Goal: Task Accomplishment & Management: Manage account settings

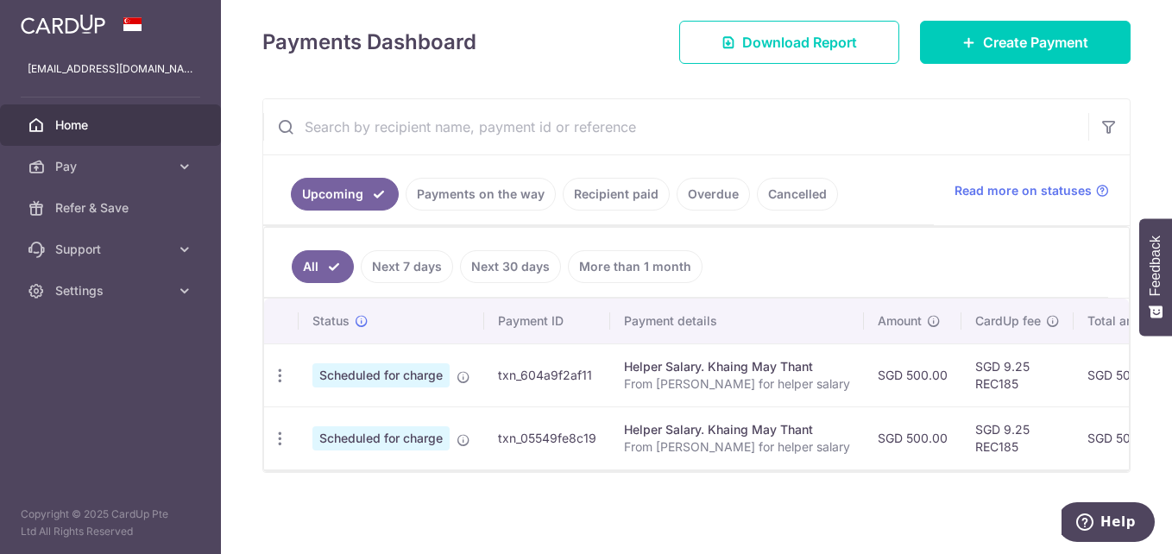
scroll to position [157, 0]
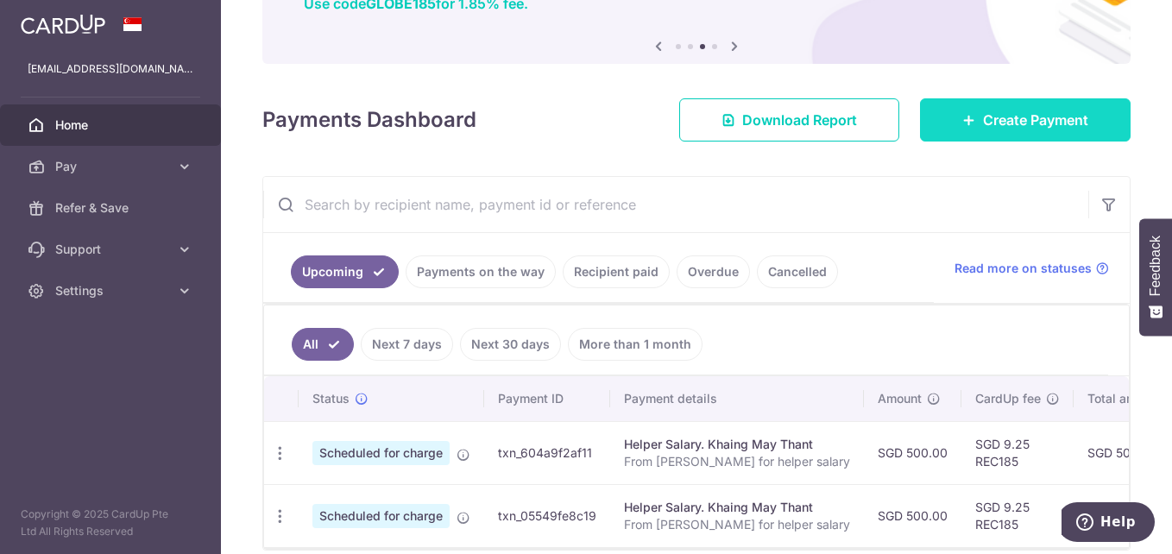
click at [983, 124] on span "Create Payment" at bounding box center [1035, 120] width 105 height 21
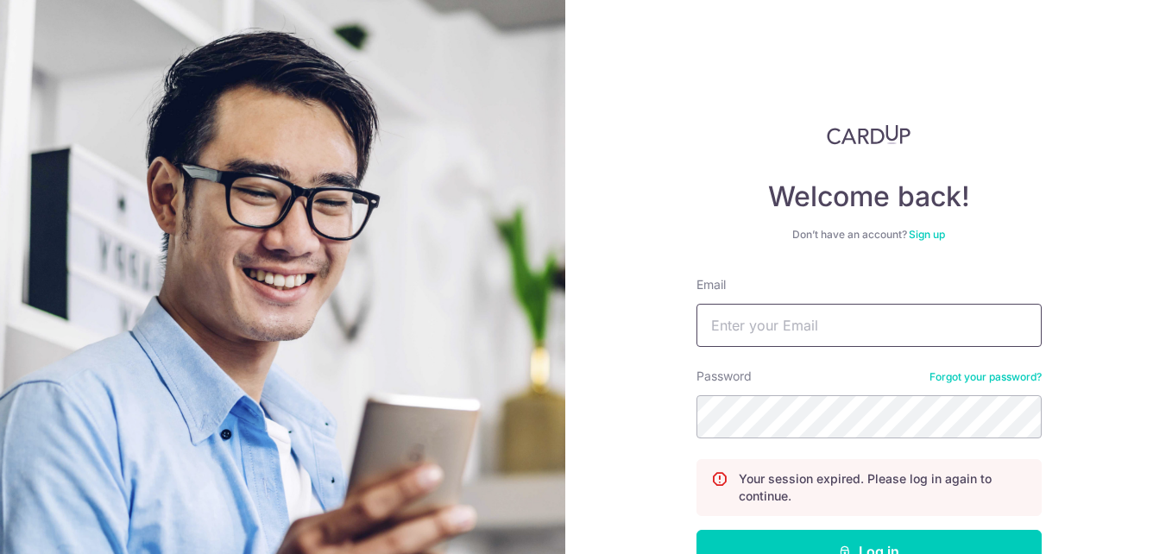
click at [750, 318] on input "Email" at bounding box center [868, 325] width 345 height 43
type input "thisisjas@hotmail.com"
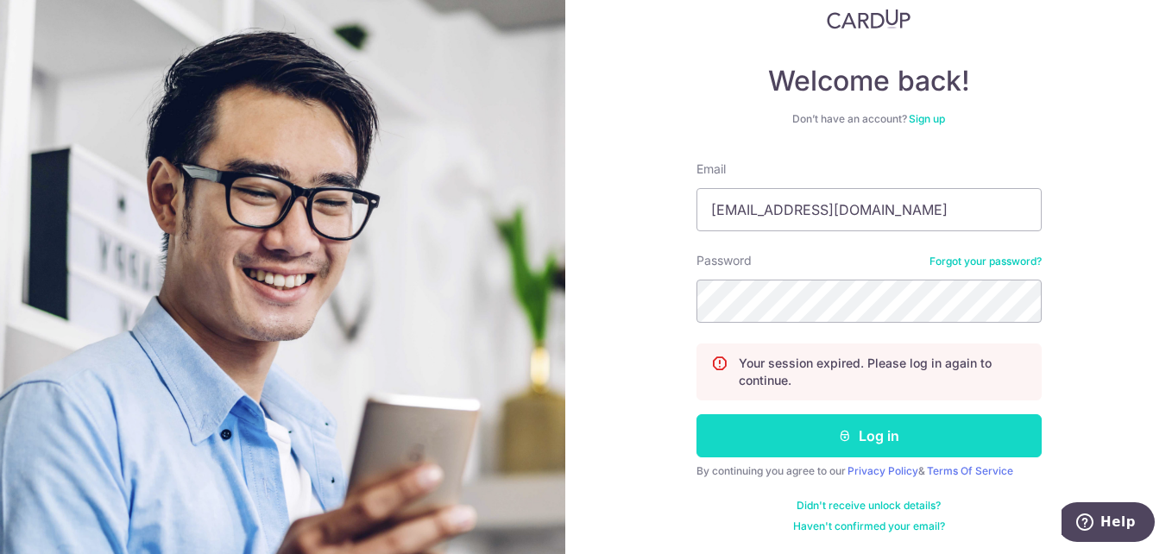
click at [885, 446] on button "Log in" at bounding box center [868, 435] width 345 height 43
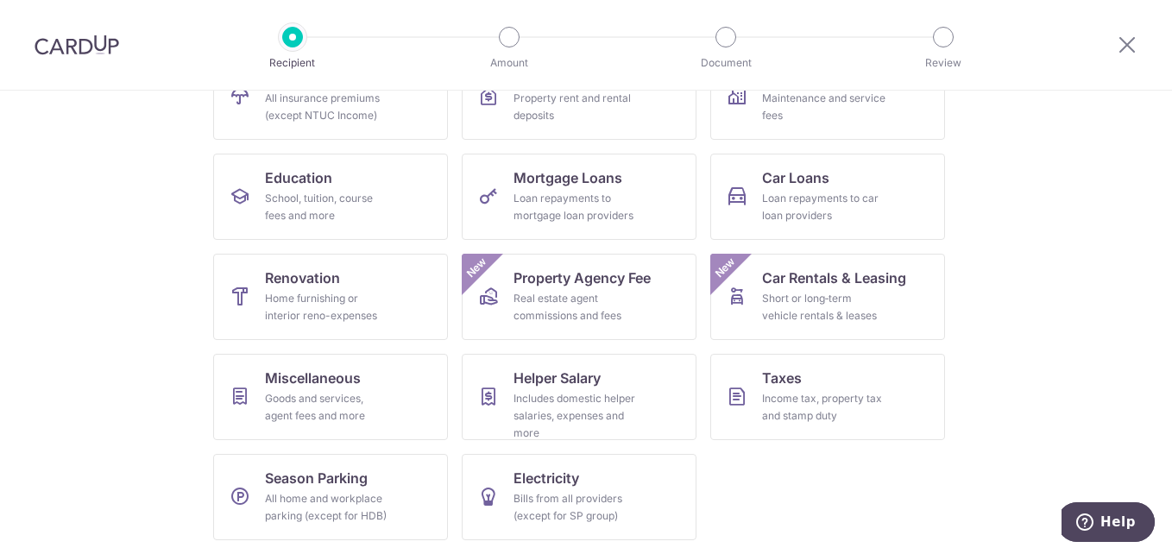
scroll to position [132, 0]
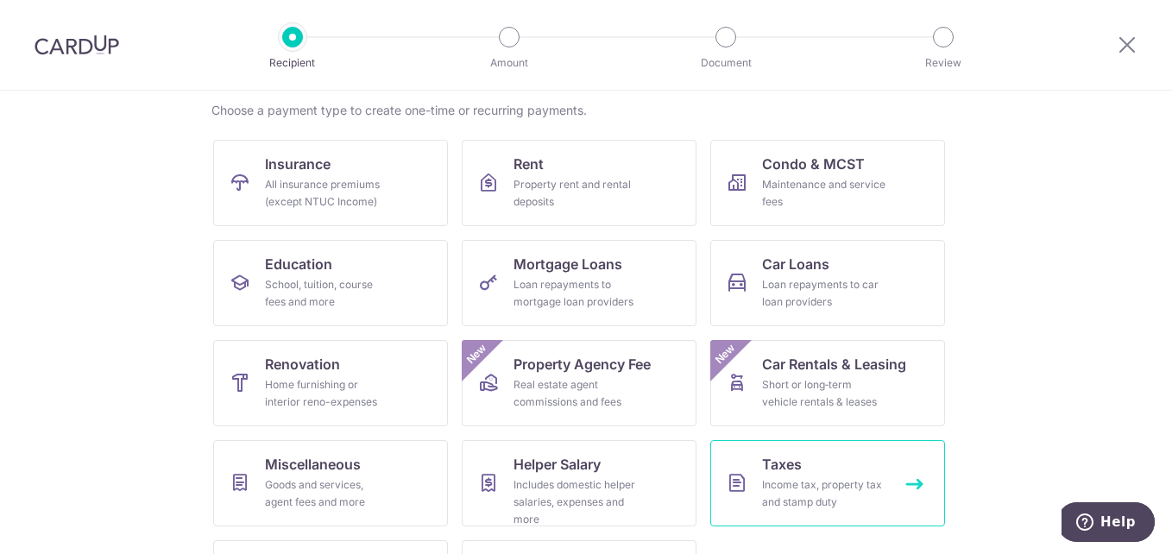
click at [806, 465] on link "Taxes Income tax, property tax and stamp duty" at bounding box center [827, 483] width 235 height 86
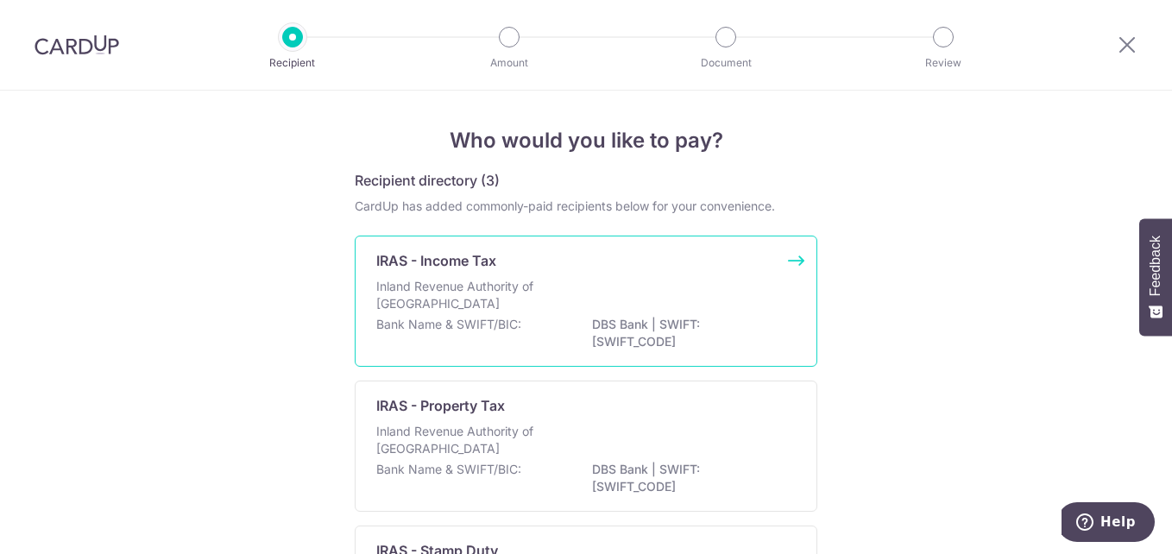
click at [394, 283] on p "Inland Revenue Authority of Singapore" at bounding box center [467, 295] width 183 height 35
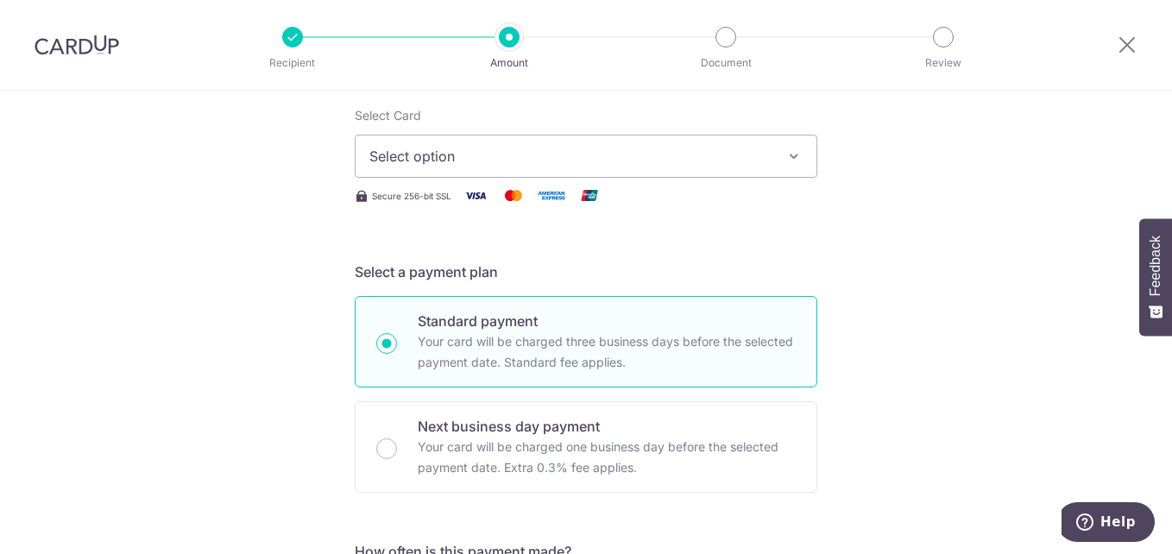
click at [728, 167] on button "Select option" at bounding box center [586, 156] width 463 height 43
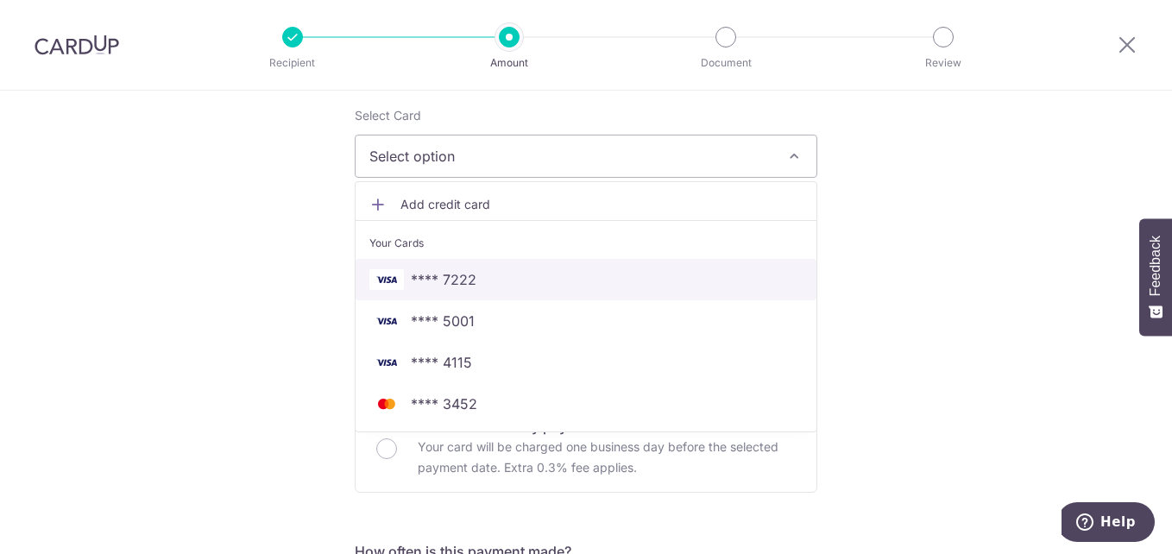
click at [463, 276] on span "**** 7222" at bounding box center [444, 279] width 66 height 21
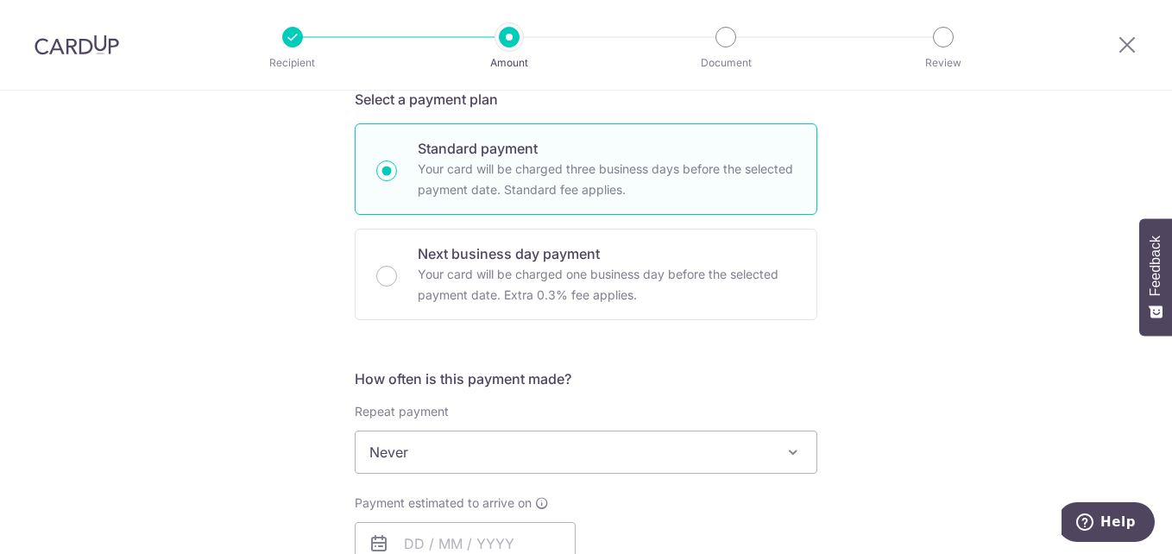
scroll to position [518, 0]
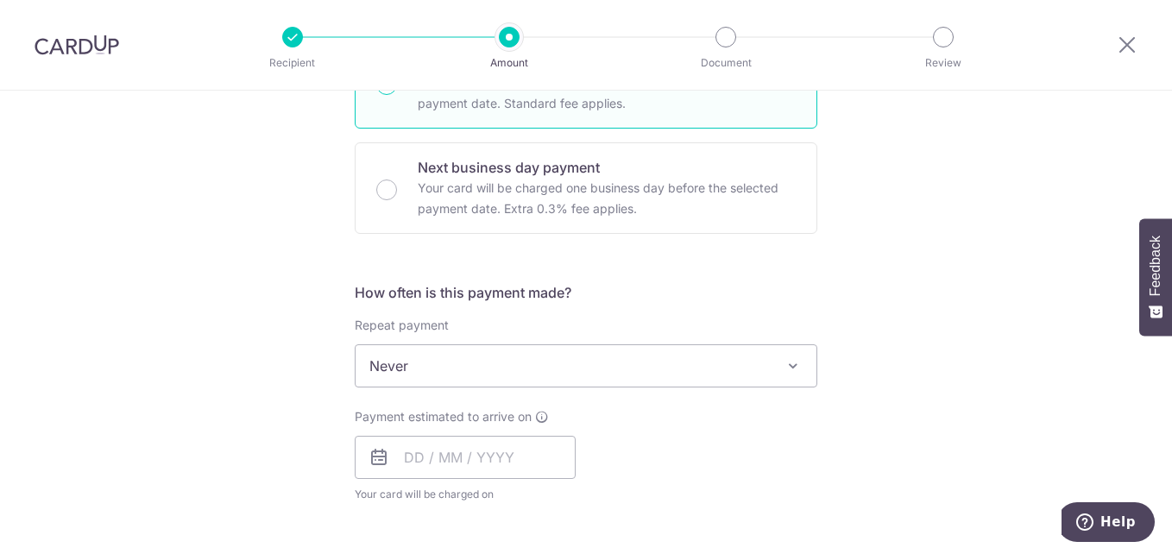
click at [794, 369] on span at bounding box center [793, 366] width 21 height 21
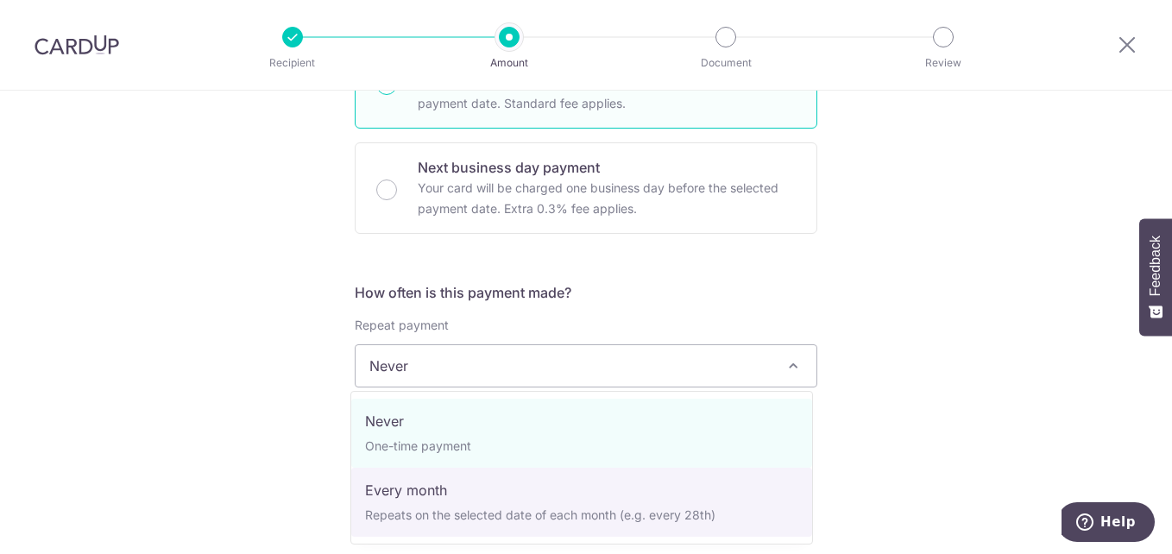
select select "3"
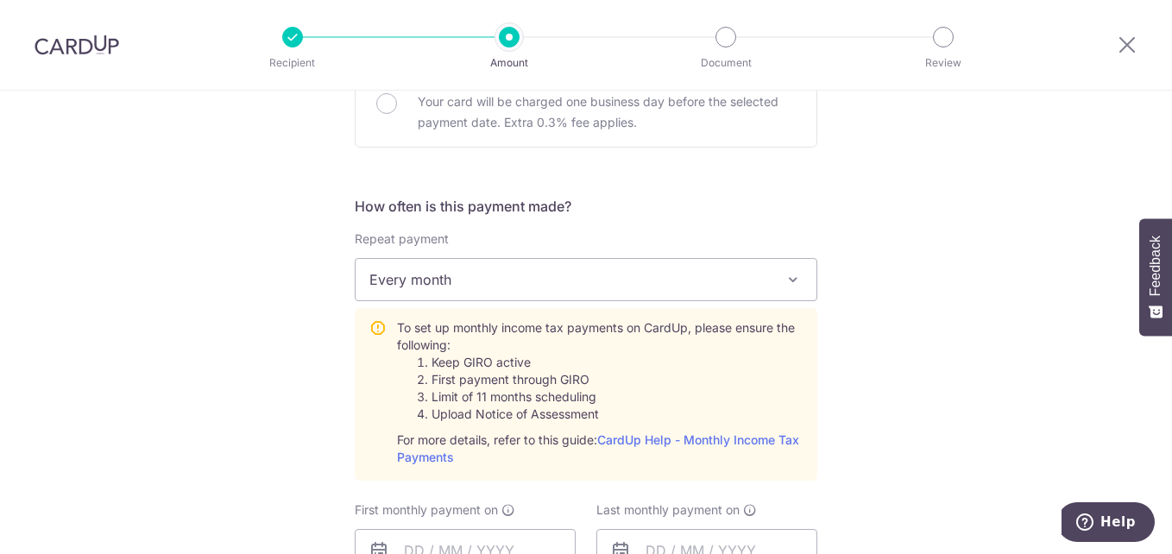
scroll to position [690, 0]
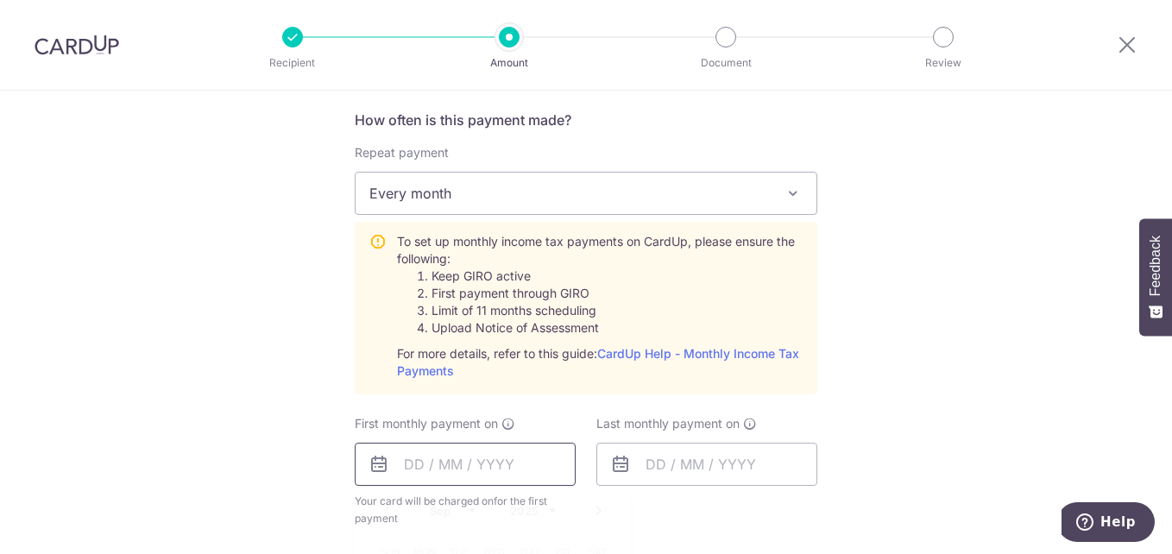
click at [442, 466] on input "text" at bounding box center [465, 464] width 221 height 43
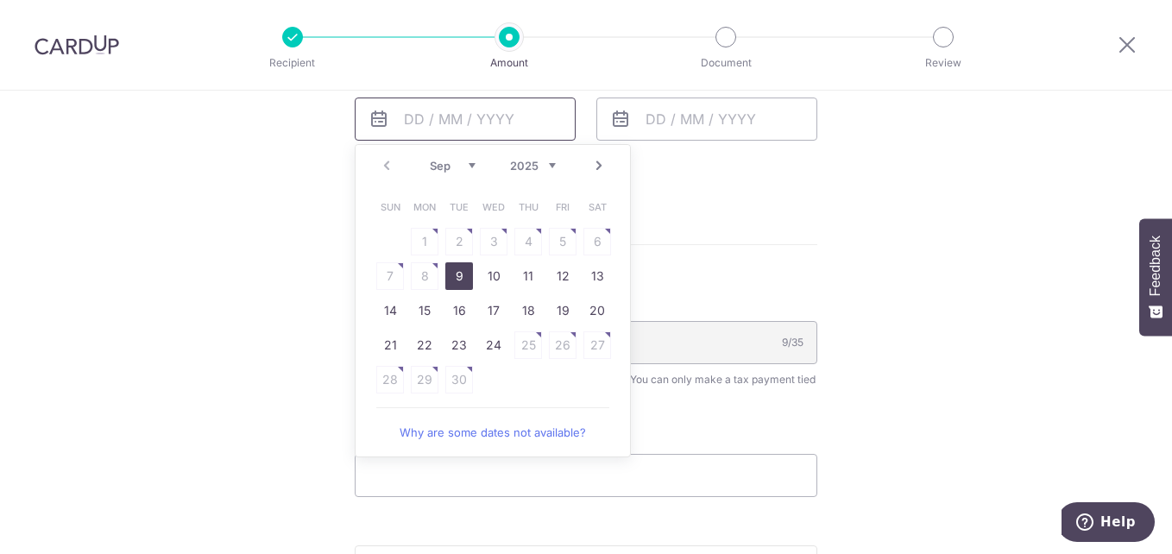
scroll to position [1122, 0]
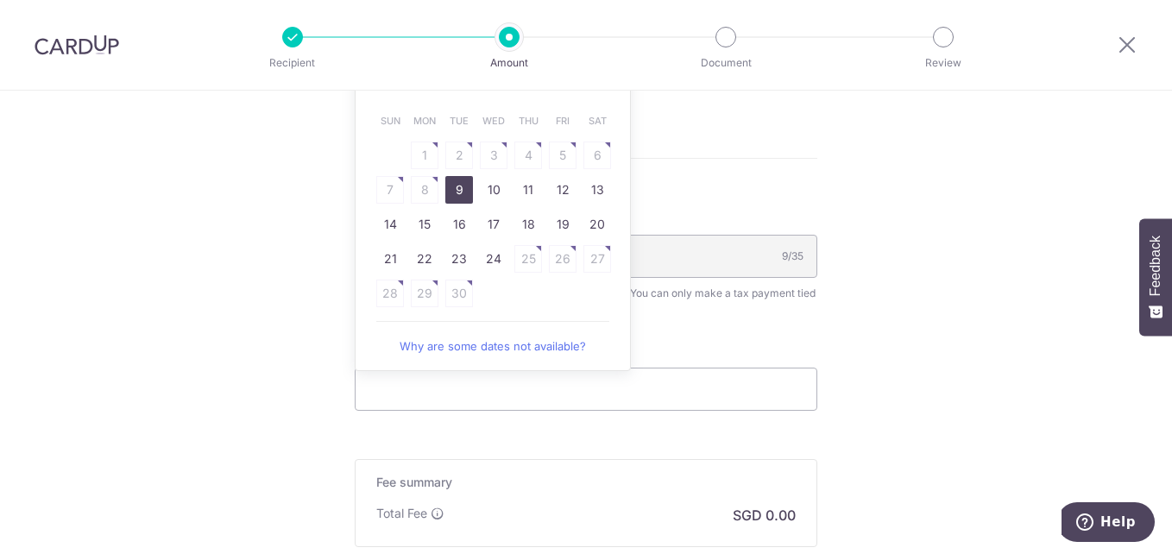
click at [455, 190] on link "9" at bounding box center [459, 190] width 28 height 28
type input "09/09/2025"
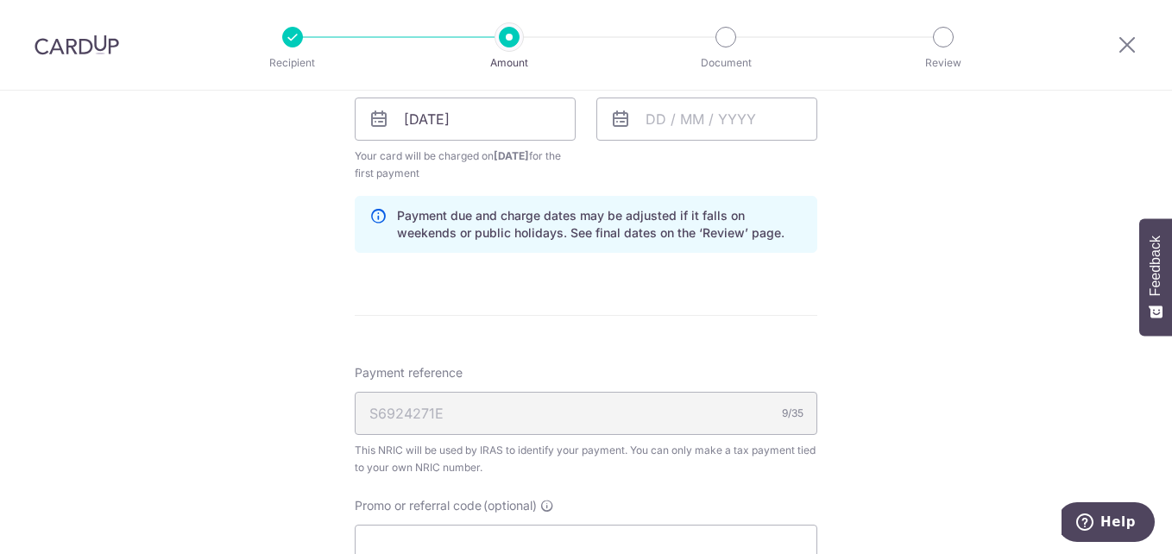
scroll to position [949, 0]
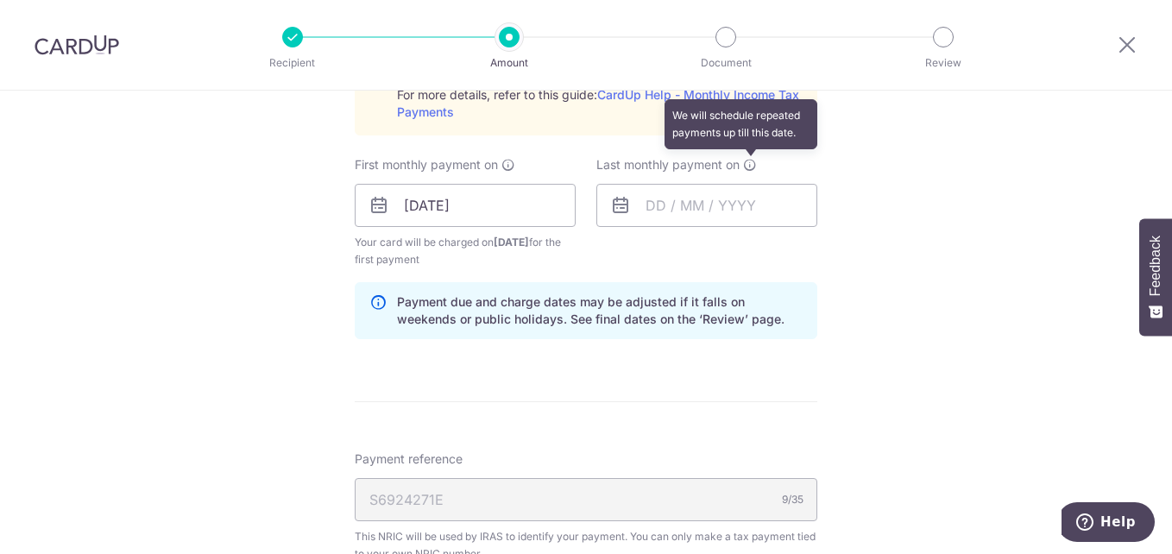
click at [746, 169] on icon at bounding box center [750, 165] width 14 height 14
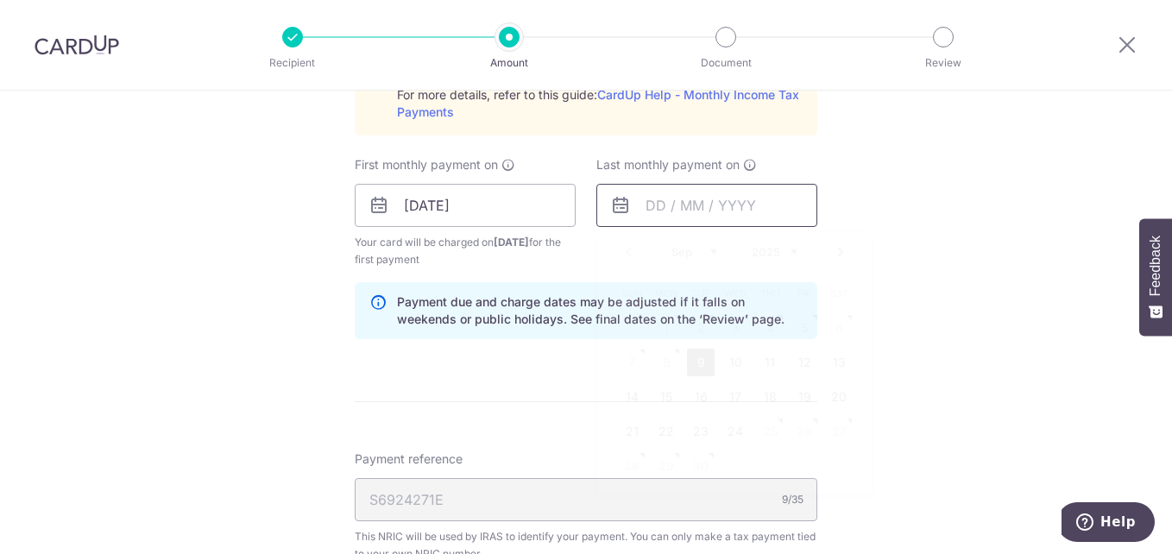
click at [666, 196] on input "text" at bounding box center [706, 205] width 221 height 43
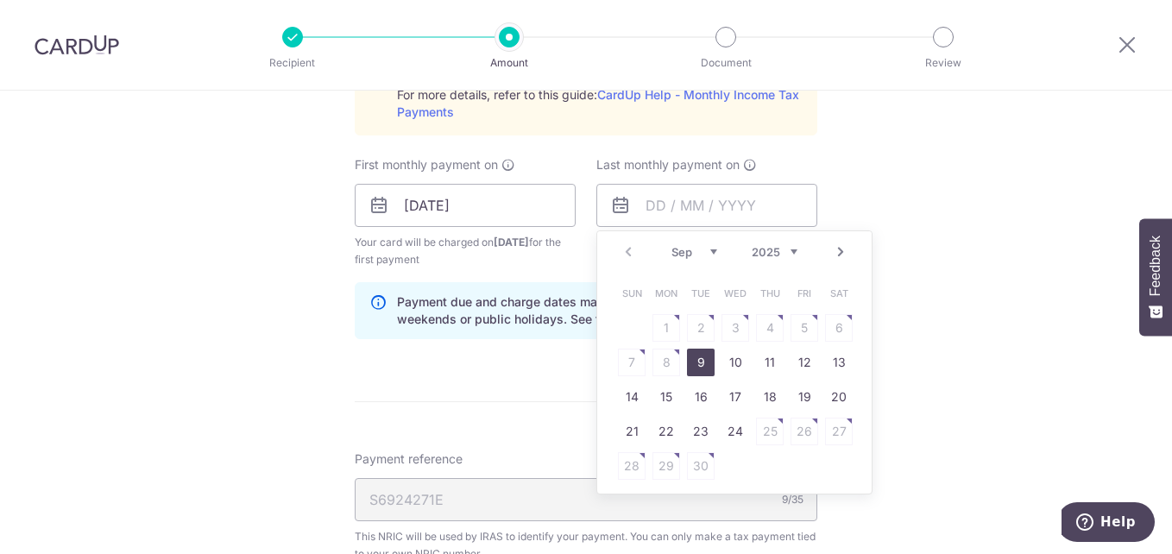
click at [705, 253] on select "Sep Oct Nov Dec" at bounding box center [694, 252] width 46 height 14
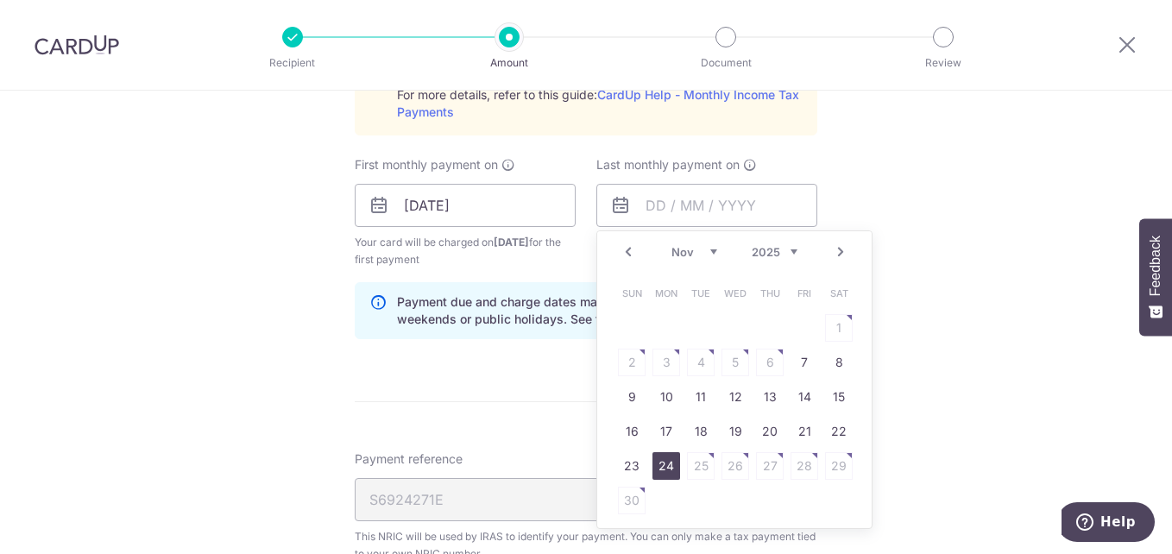
click at [663, 465] on link "24" at bounding box center [666, 466] width 28 height 28
type input "24/11/2025"
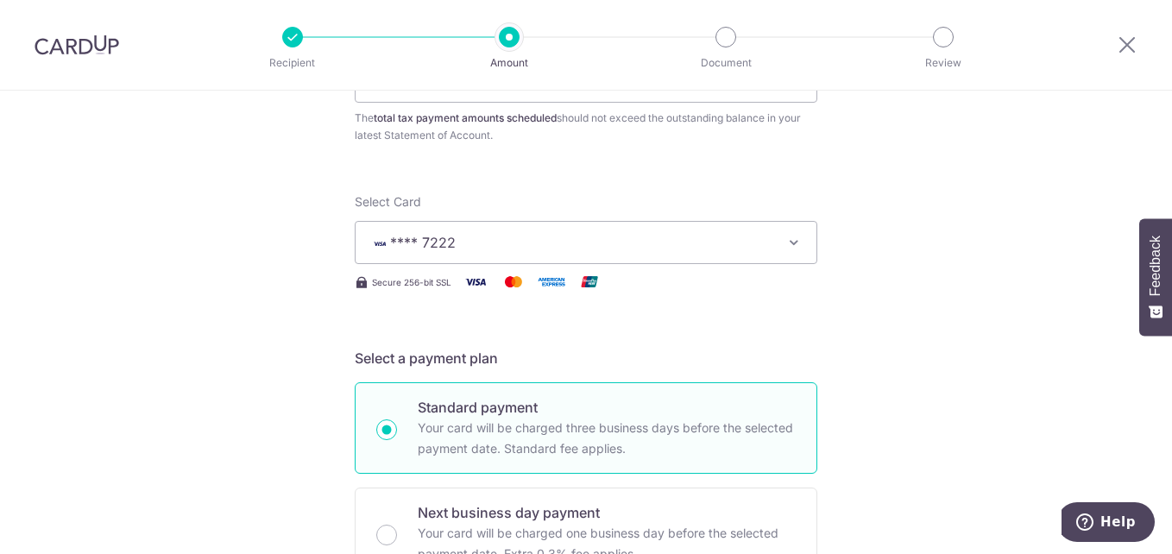
scroll to position [0, 0]
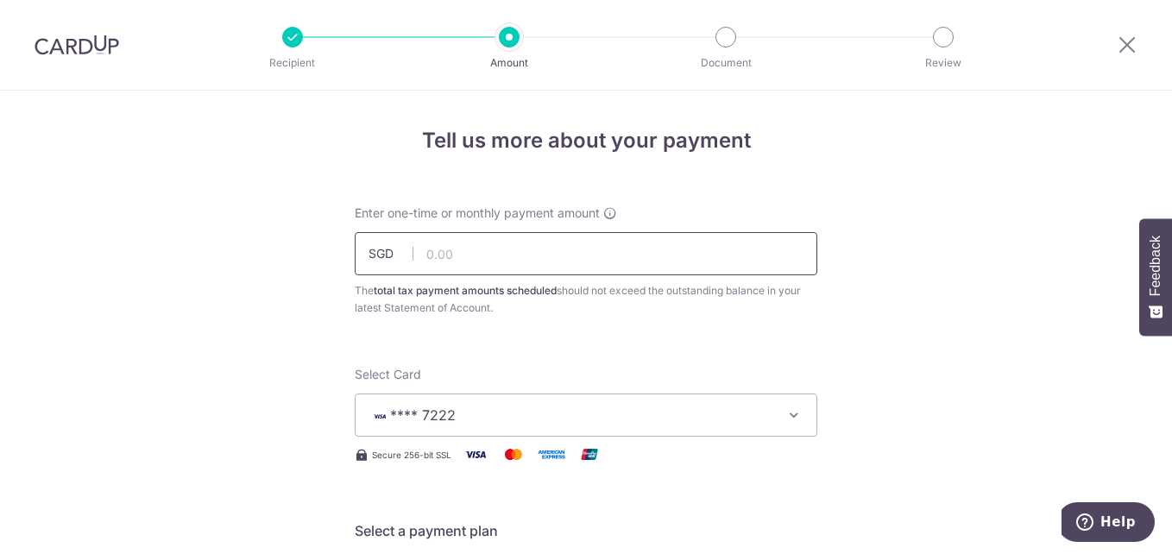
click at [438, 255] on input "text" at bounding box center [586, 253] width 463 height 43
type input "740.41"
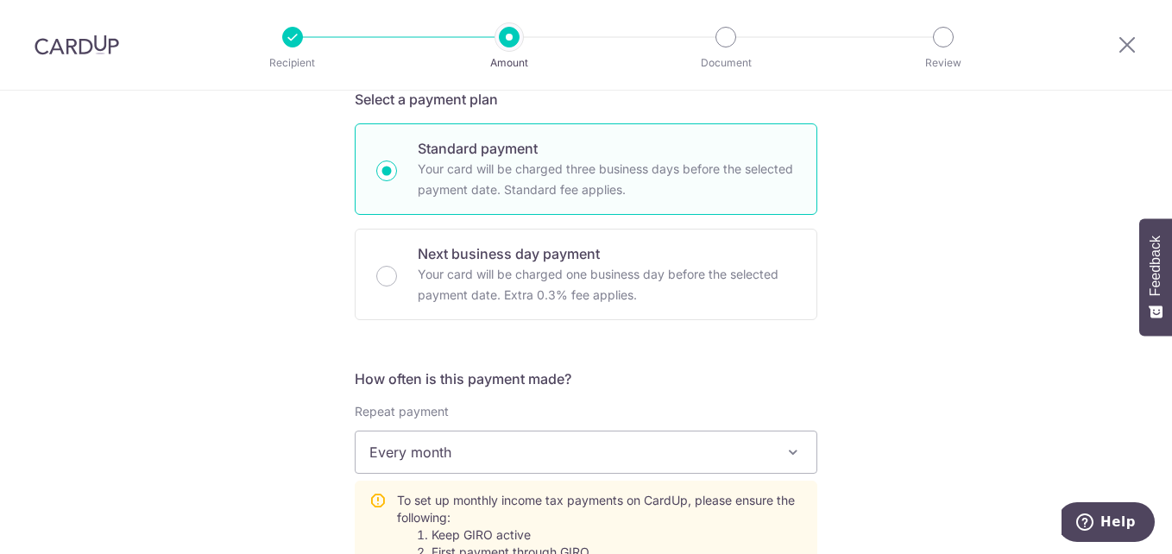
scroll to position [518, 0]
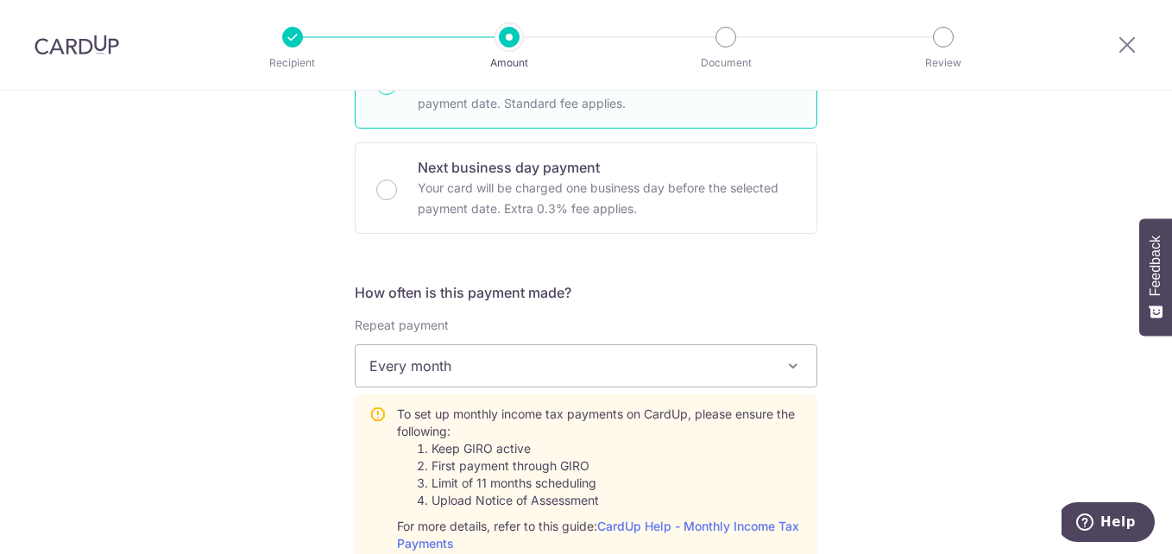
click at [797, 358] on span at bounding box center [793, 366] width 21 height 21
click at [955, 318] on div "Tell us more about your payment Enter one-time or monthly payment amount SGD 74…" at bounding box center [586, 508] width 1172 height 1870
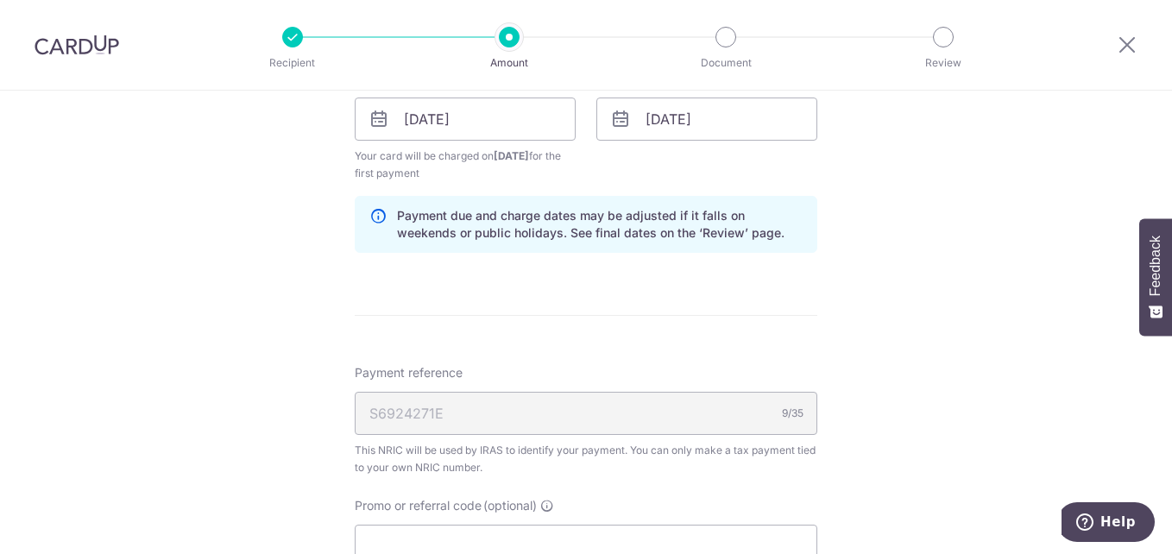
scroll to position [1295, 0]
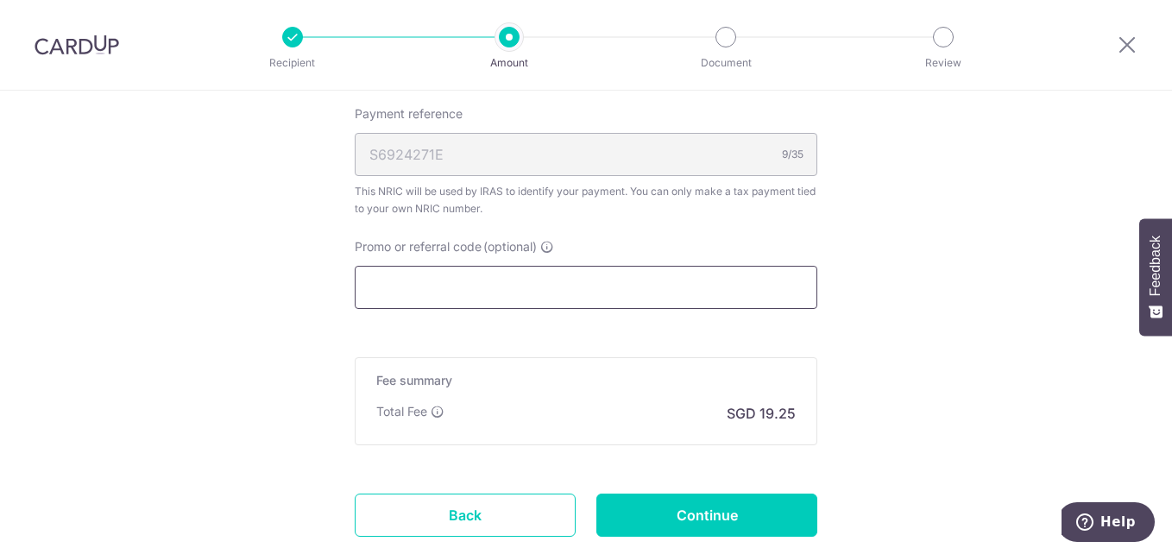
click at [429, 288] on input "Promo or referral code (optional)" at bounding box center [586, 287] width 463 height 43
paste input "VTAX25R"
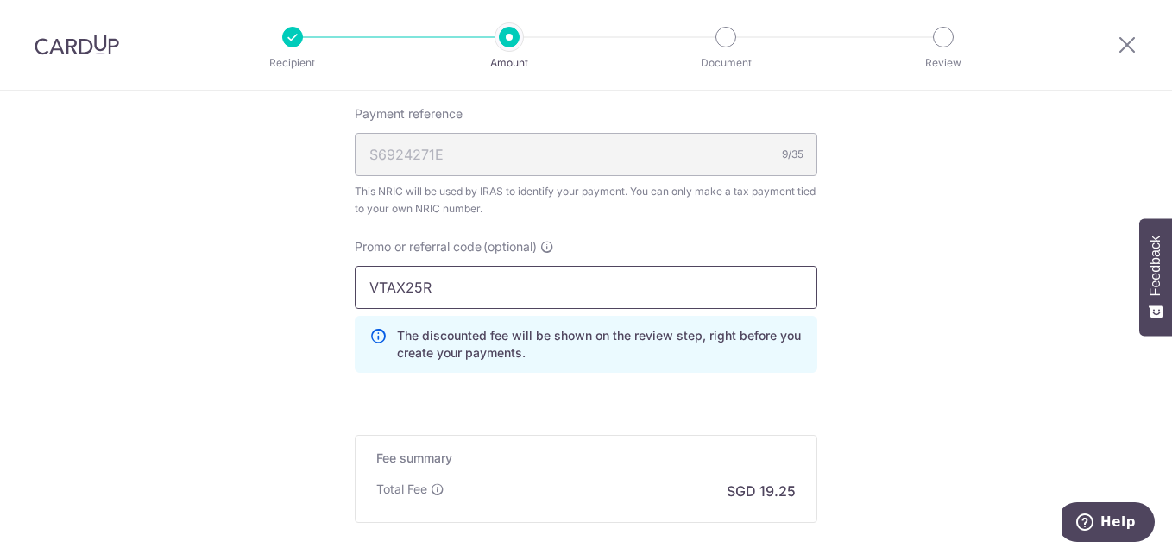
type input "VTAX25R"
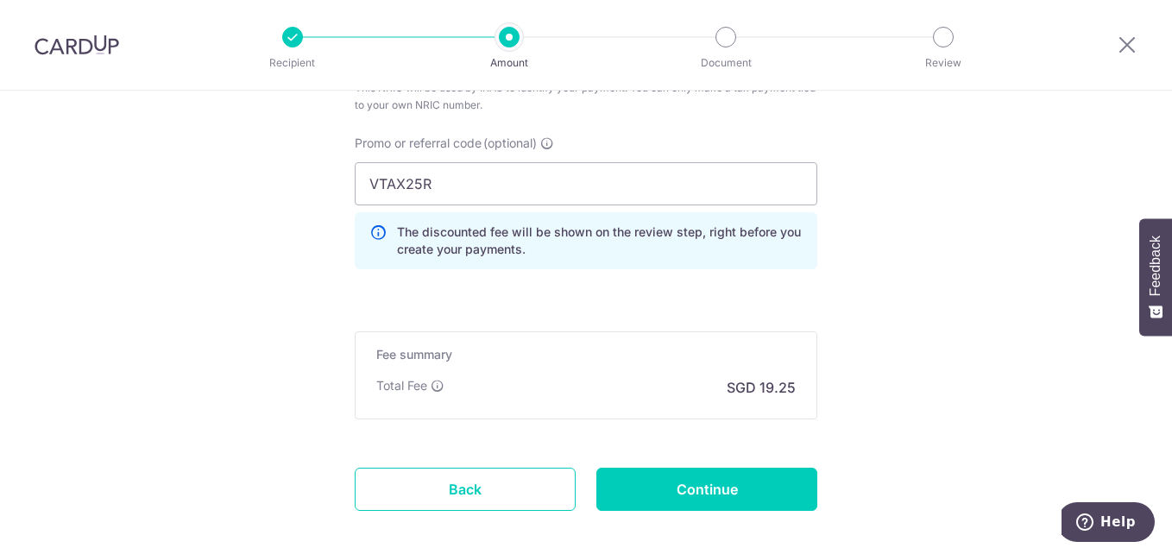
scroll to position [1484, 0]
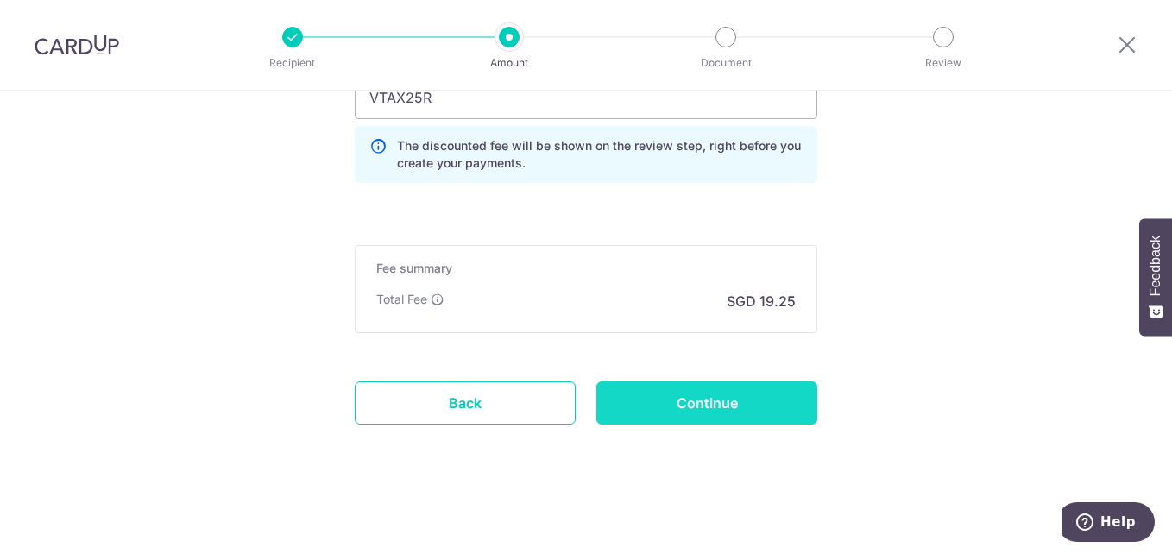
click at [695, 419] on input "Continue" at bounding box center [706, 402] width 221 height 43
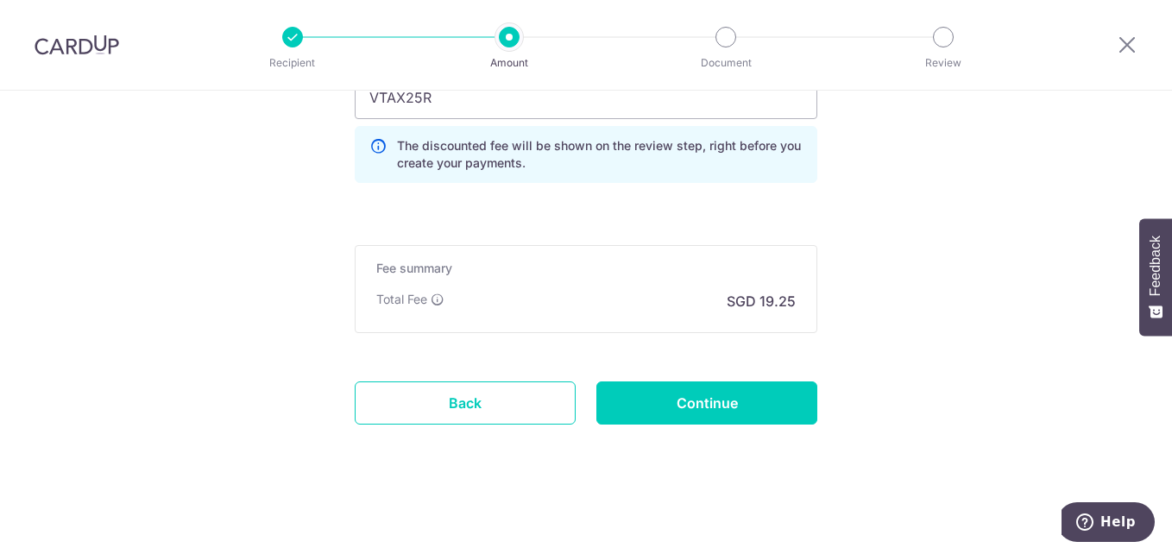
type input "Create Schedule"
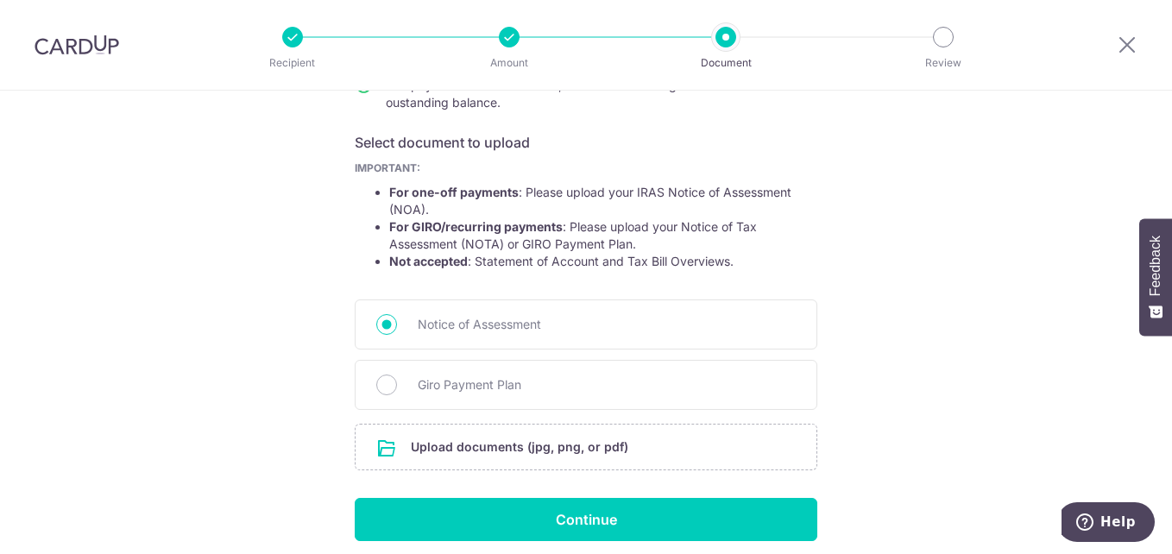
scroll to position [327, 0]
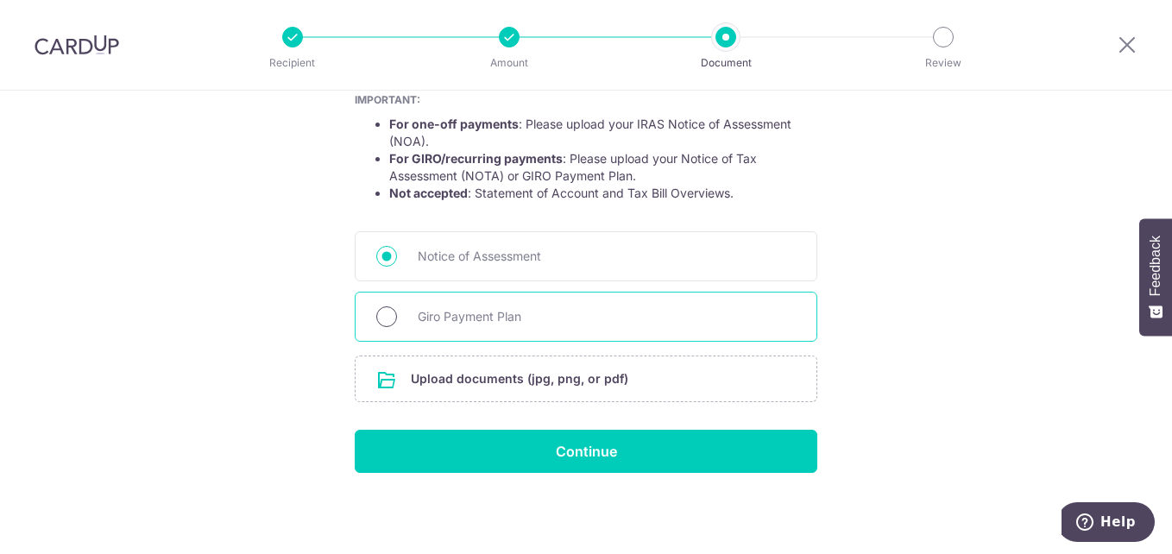
click at [385, 319] on input "Giro Payment Plan" at bounding box center [386, 316] width 21 height 21
radio input "true"
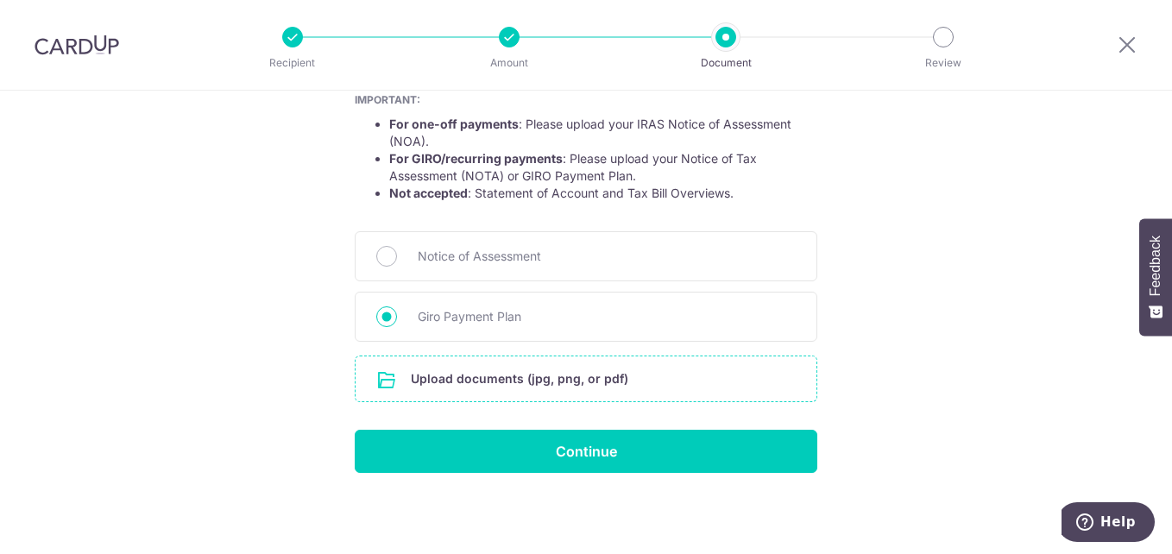
click at [495, 387] on input "file" at bounding box center [586, 378] width 461 height 45
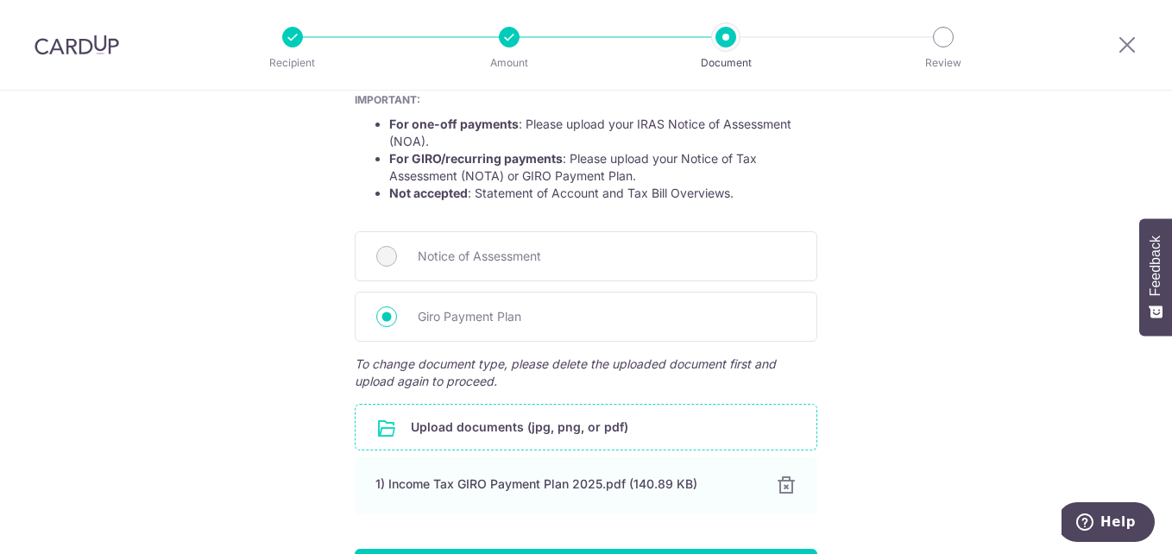
scroll to position [446, 0]
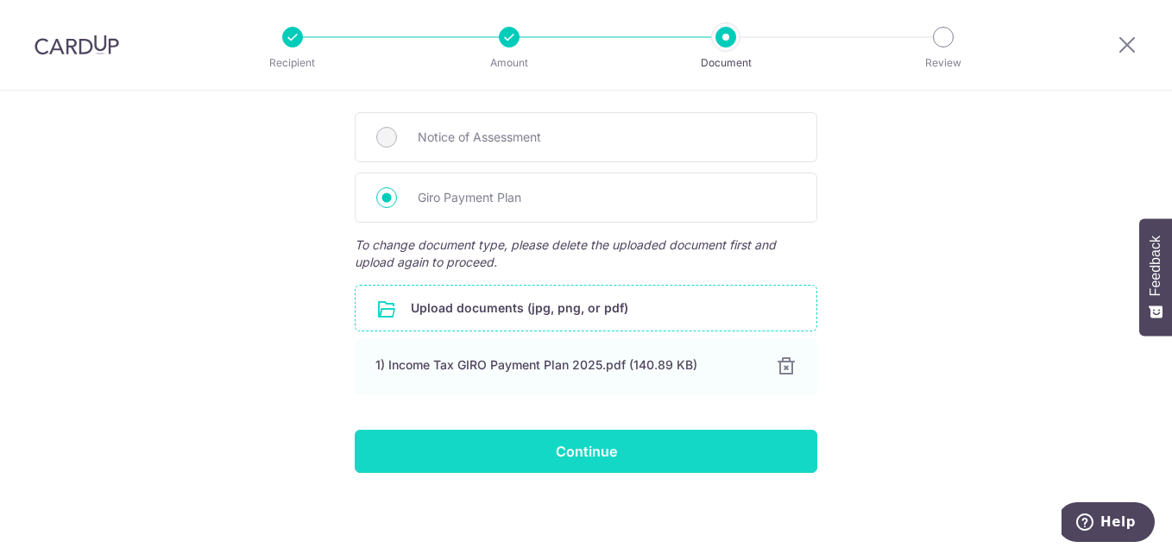
click at [583, 449] on input "Continue" at bounding box center [586, 451] width 463 height 43
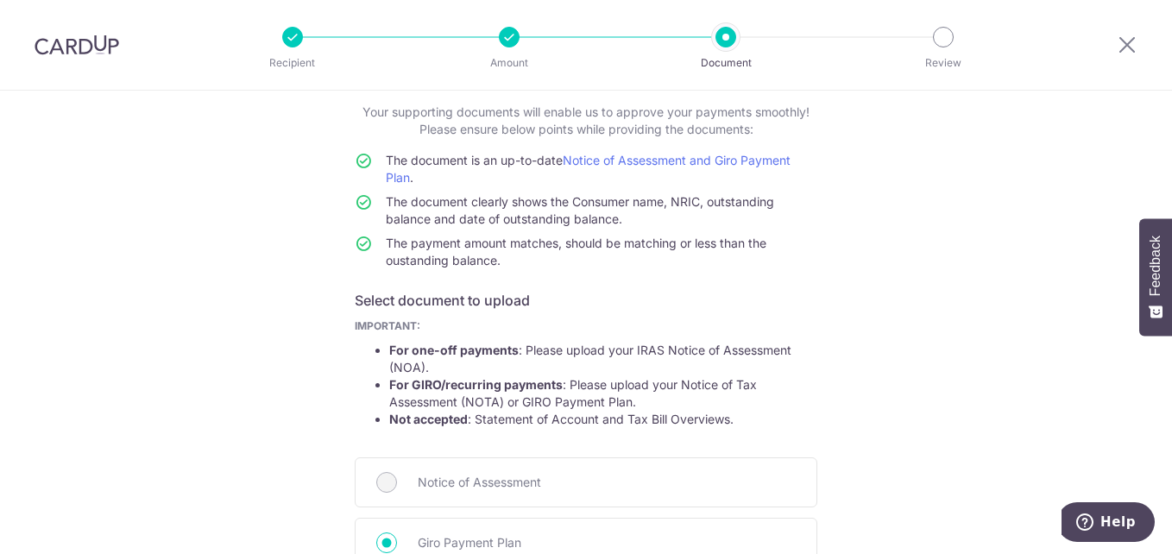
scroll to position [274, 0]
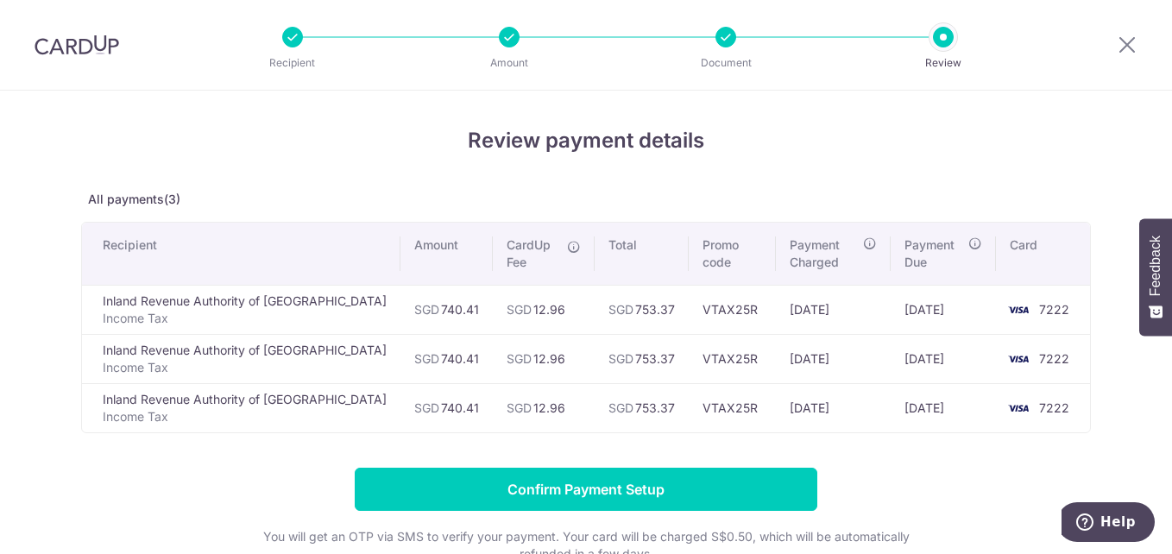
scroll to position [173, 0]
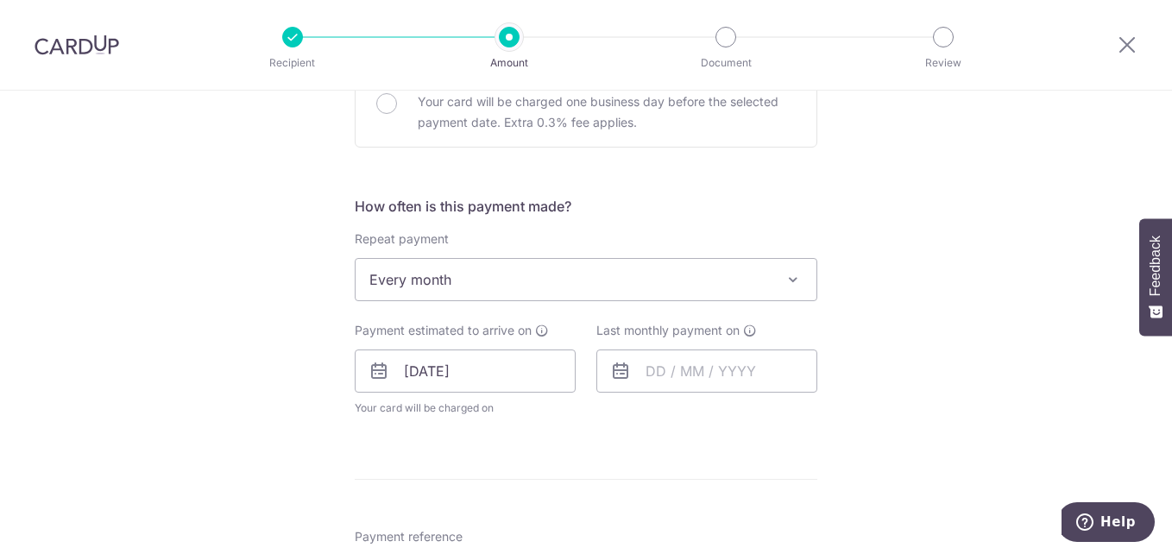
scroll to position [518, 0]
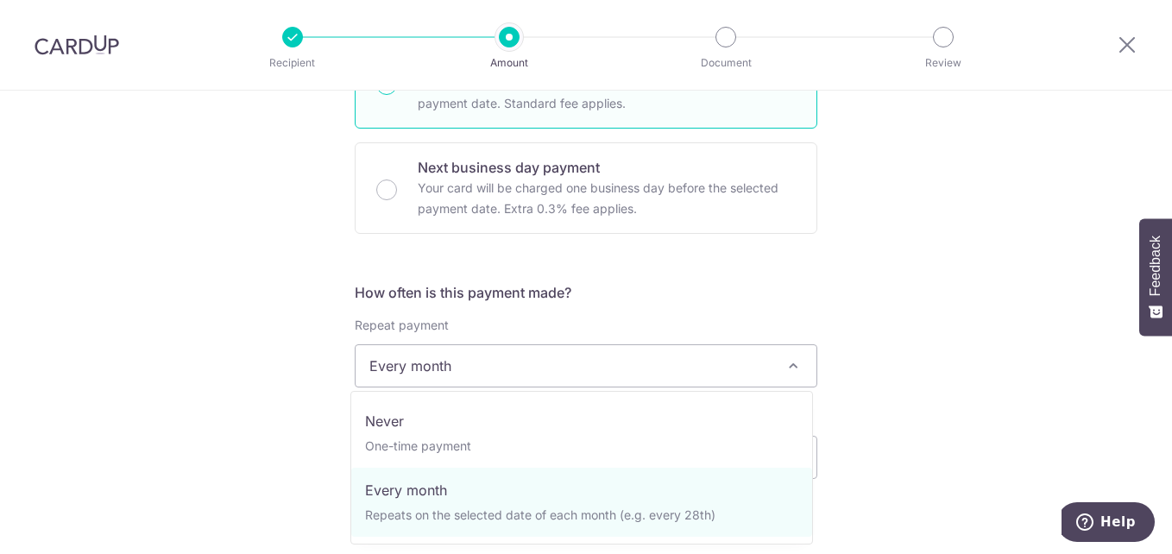
click at [558, 362] on span "Every month" at bounding box center [586, 365] width 461 height 41
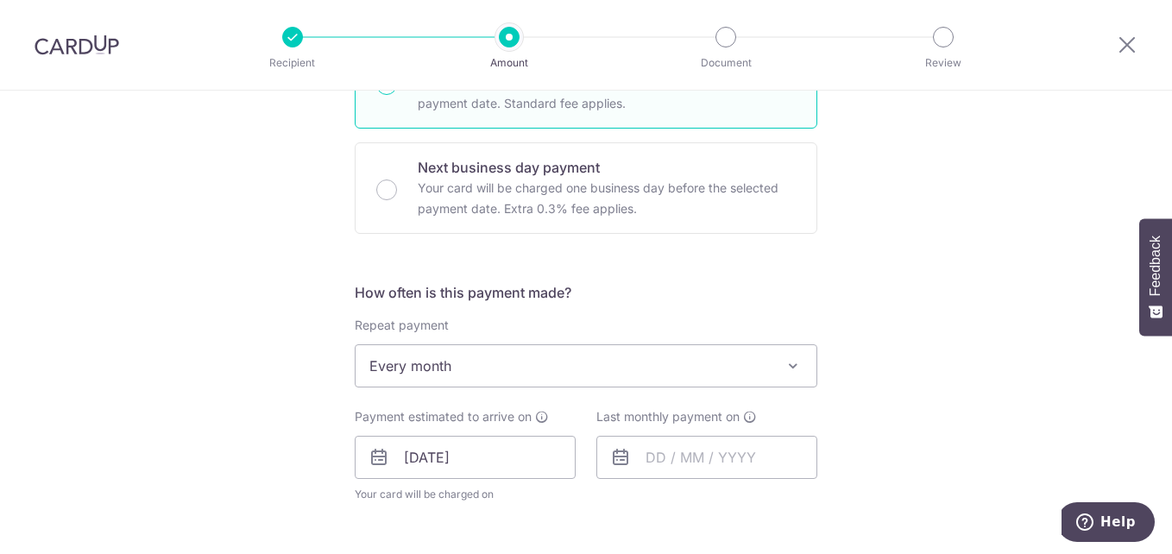
click at [957, 336] on div "Tell us more about your payment Enter one-time or monthly payment amount SGD 74…" at bounding box center [586, 413] width 1172 height 1680
click at [787, 366] on span at bounding box center [793, 366] width 21 height 21
click at [450, 457] on input "09/09/2025" at bounding box center [465, 457] width 221 height 43
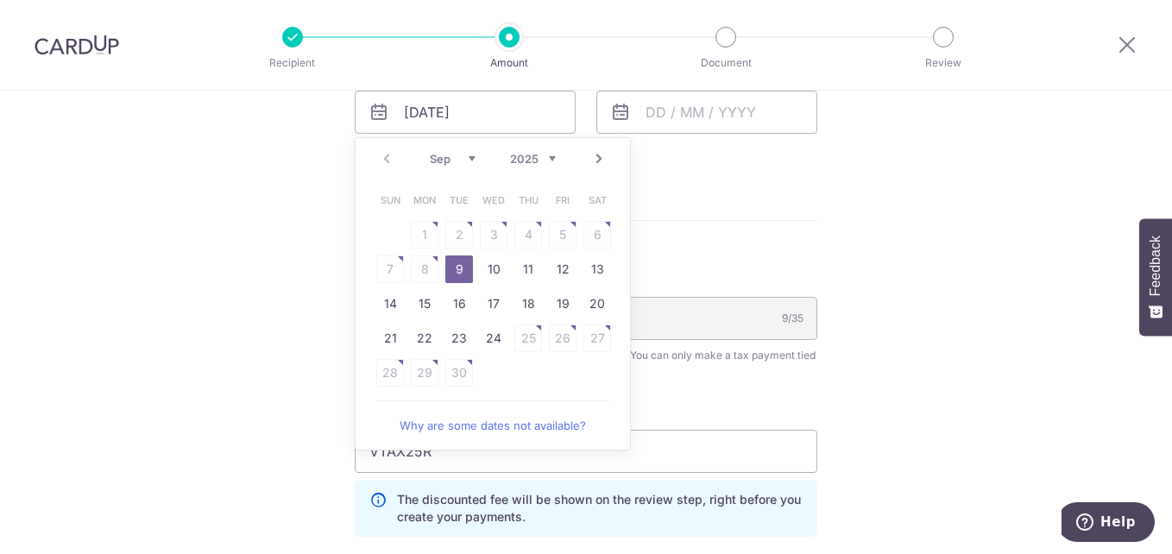
click at [954, 302] on div "Tell us more about your payment Enter one-time or monthly payment amount SGD 74…" at bounding box center [586, 68] width 1172 height 1680
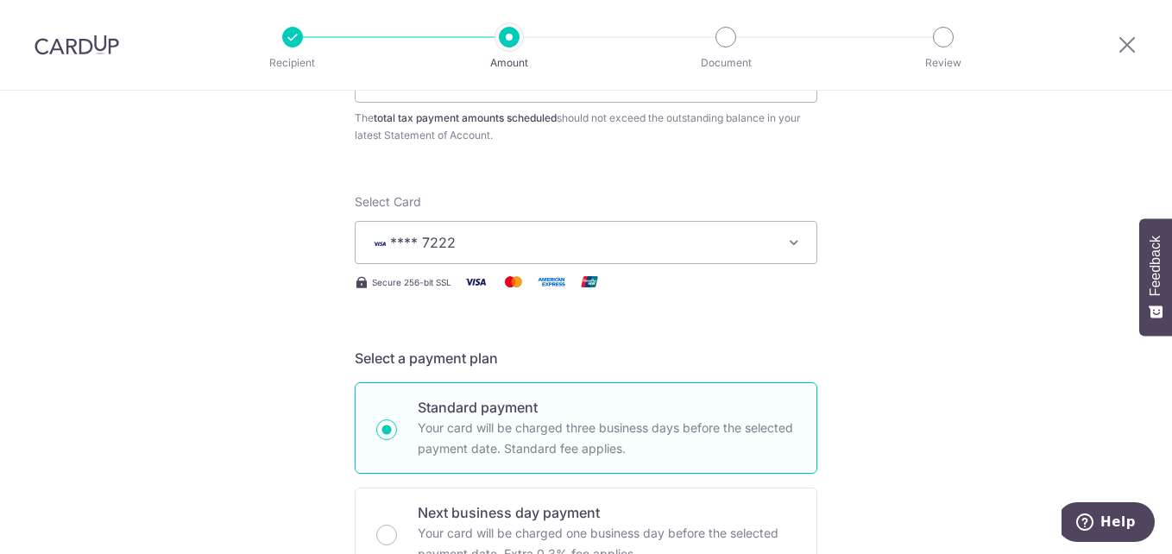
scroll to position [432, 0]
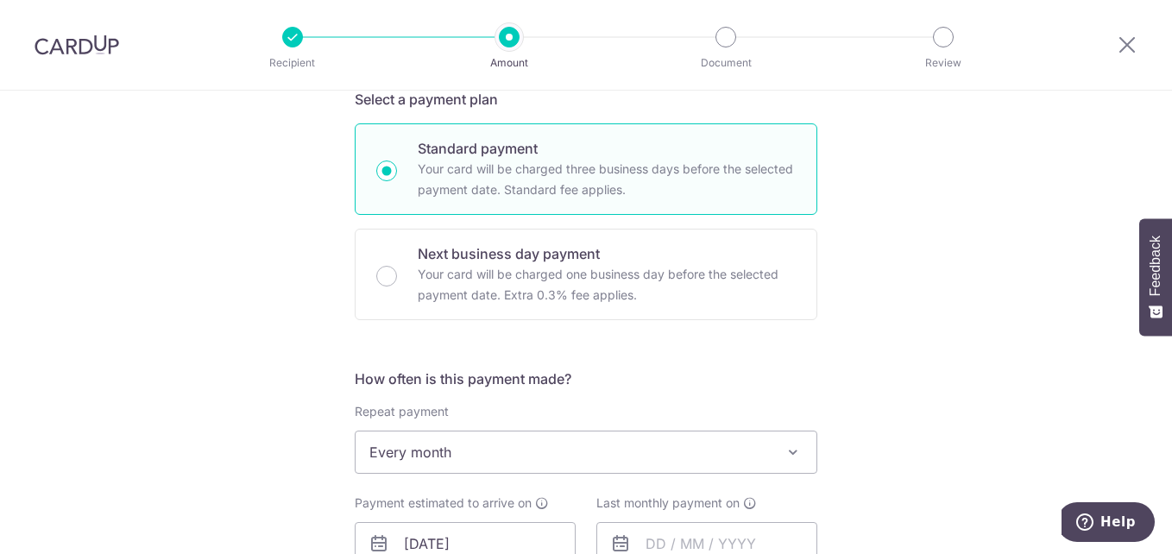
click at [795, 452] on span at bounding box center [793, 452] width 21 height 21
click at [972, 350] on div "Tell us more about your payment Enter one-time or monthly payment amount SGD 74…" at bounding box center [586, 499] width 1172 height 1680
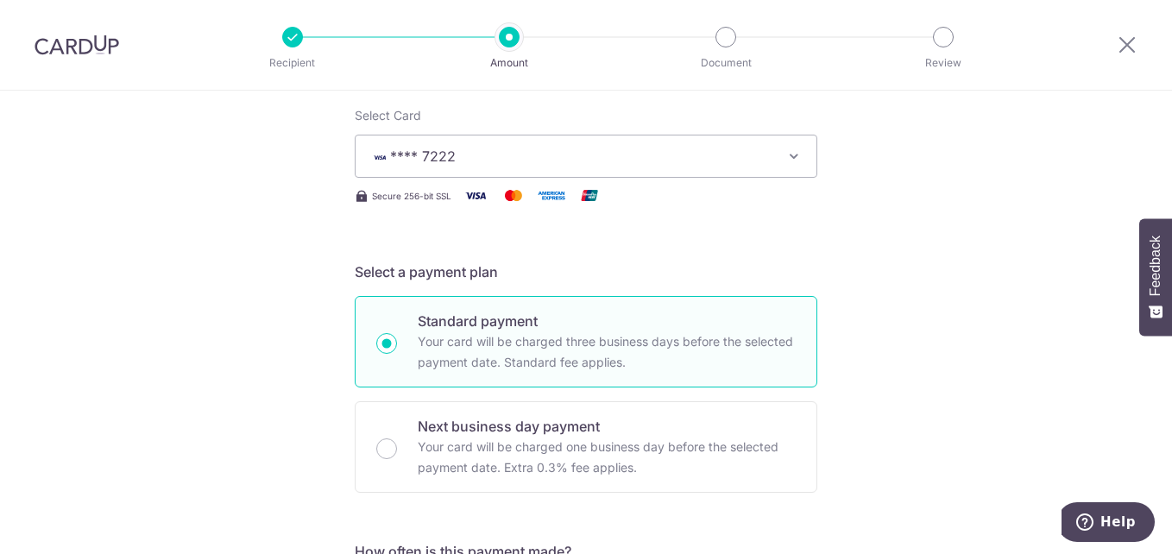
scroll to position [0, 0]
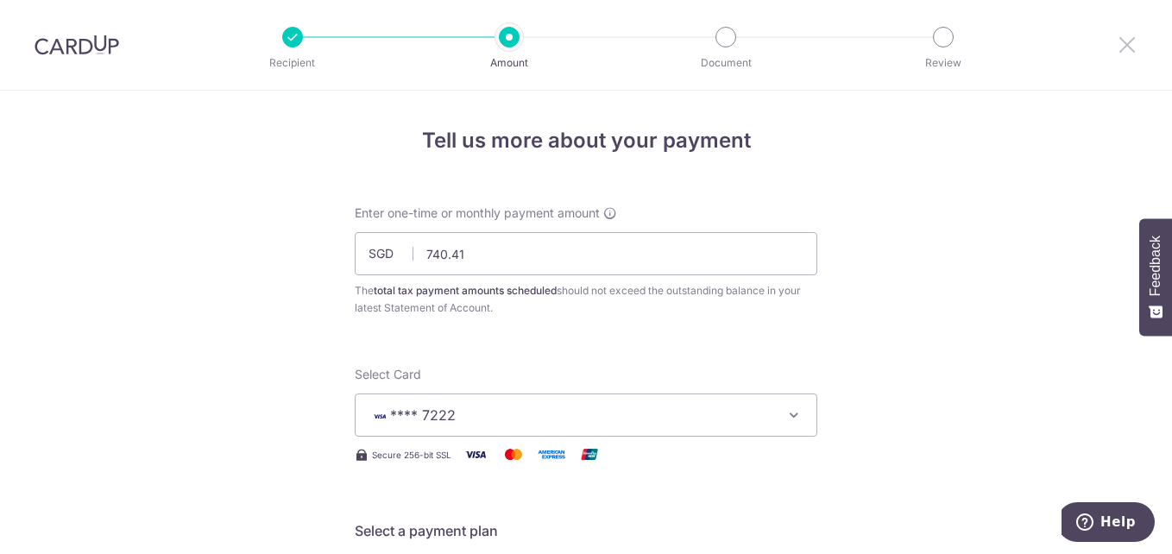
click at [1130, 41] on div at bounding box center [1127, 45] width 90 height 90
click at [1126, 42] on icon at bounding box center [1127, 45] width 21 height 22
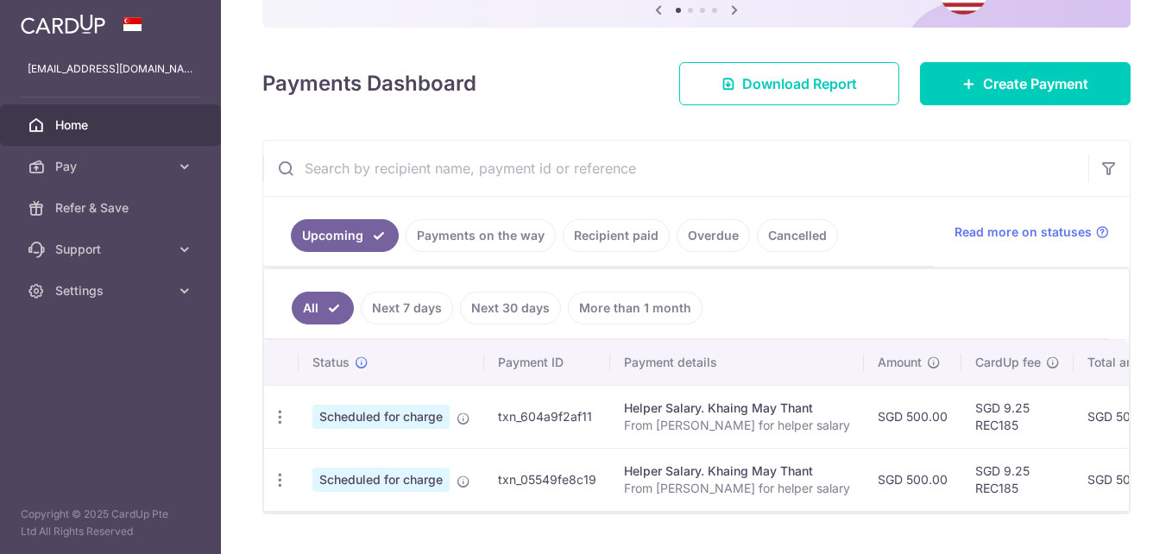
scroll to position [223, 0]
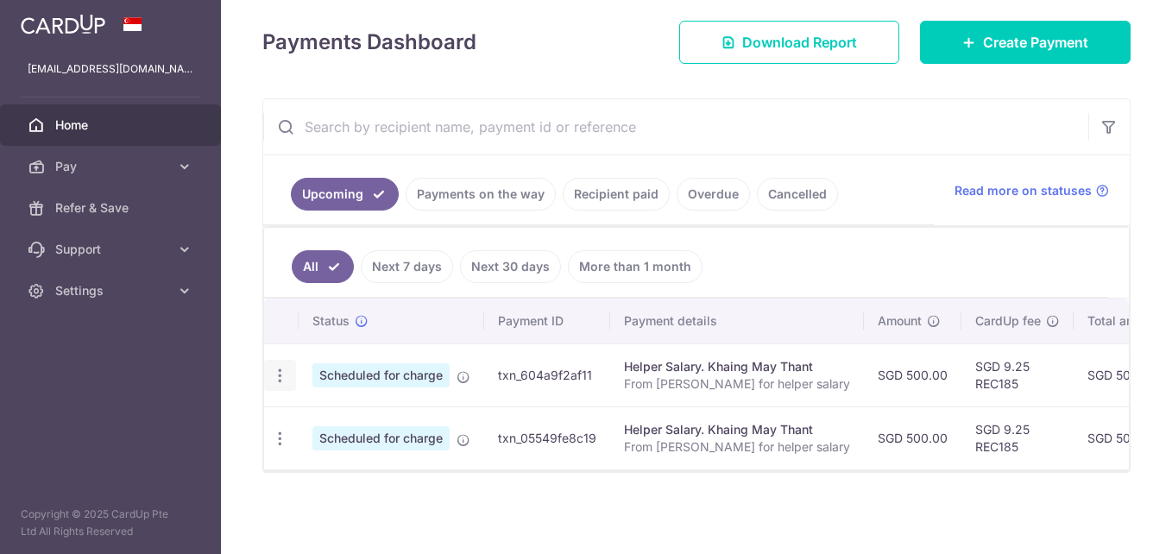
click at [279, 367] on icon "button" at bounding box center [280, 376] width 18 height 18
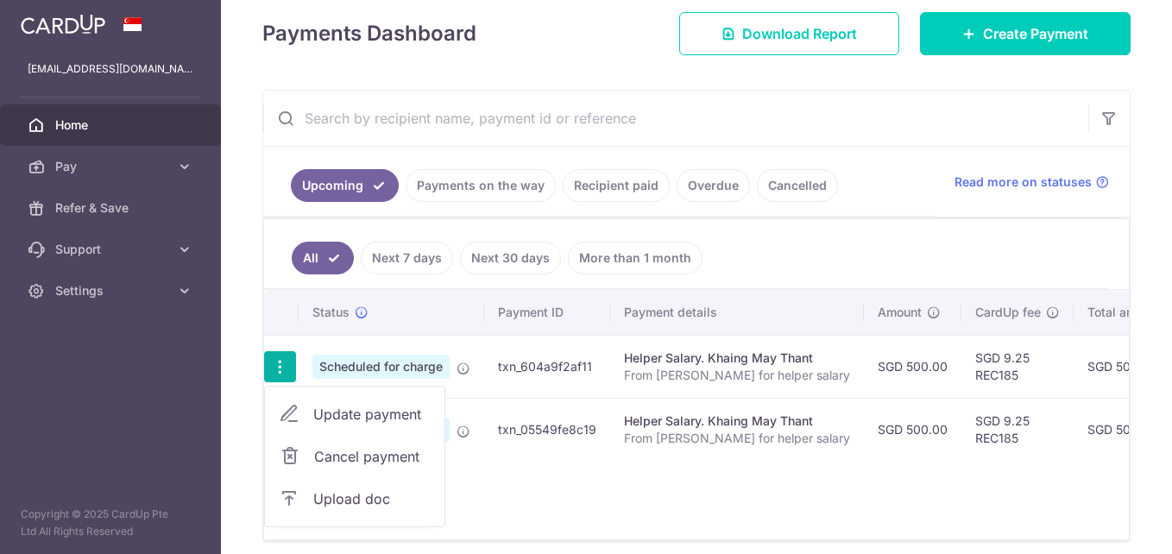
click at [353, 413] on span "Update payment" at bounding box center [371, 414] width 117 height 21
radio input "true"
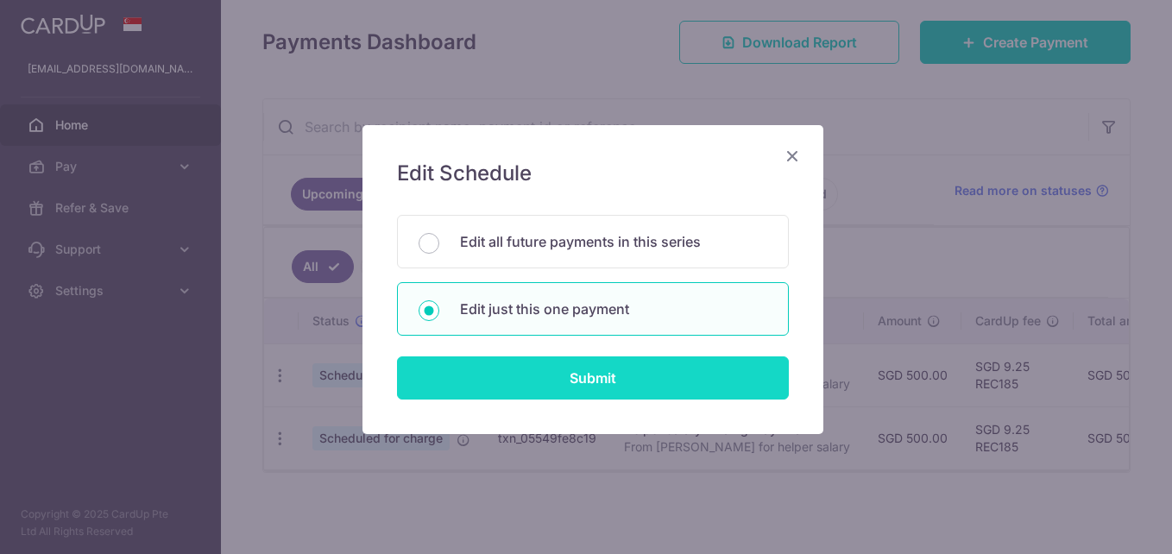
click at [592, 379] on input "Submit" at bounding box center [593, 377] width 392 height 43
radio input "true"
type input "500.00"
type input "08/10/2025"
type input "From [PERSON_NAME] for helper salary"
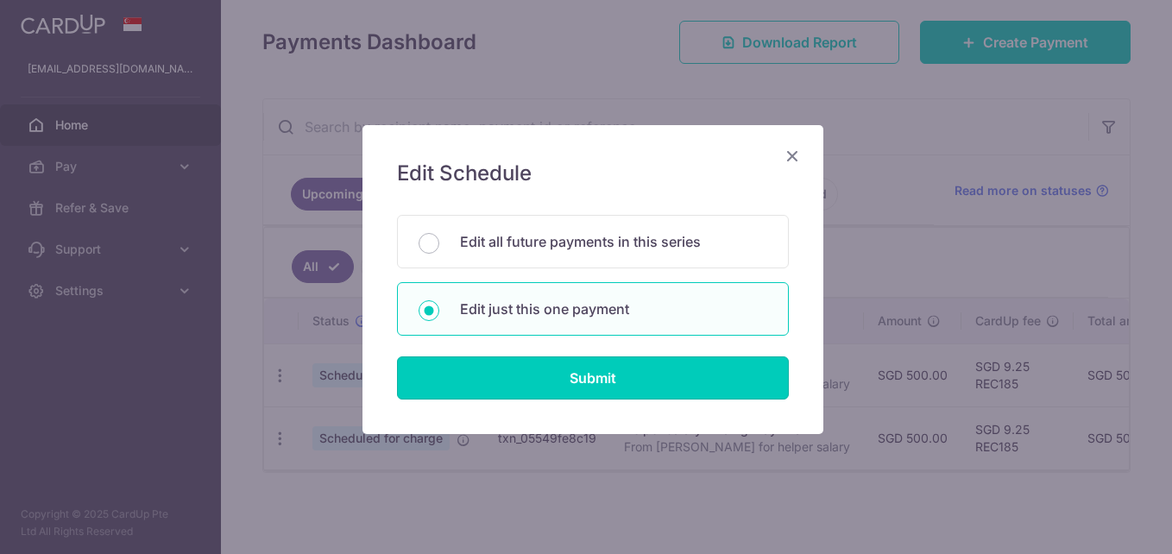
type input "REC185"
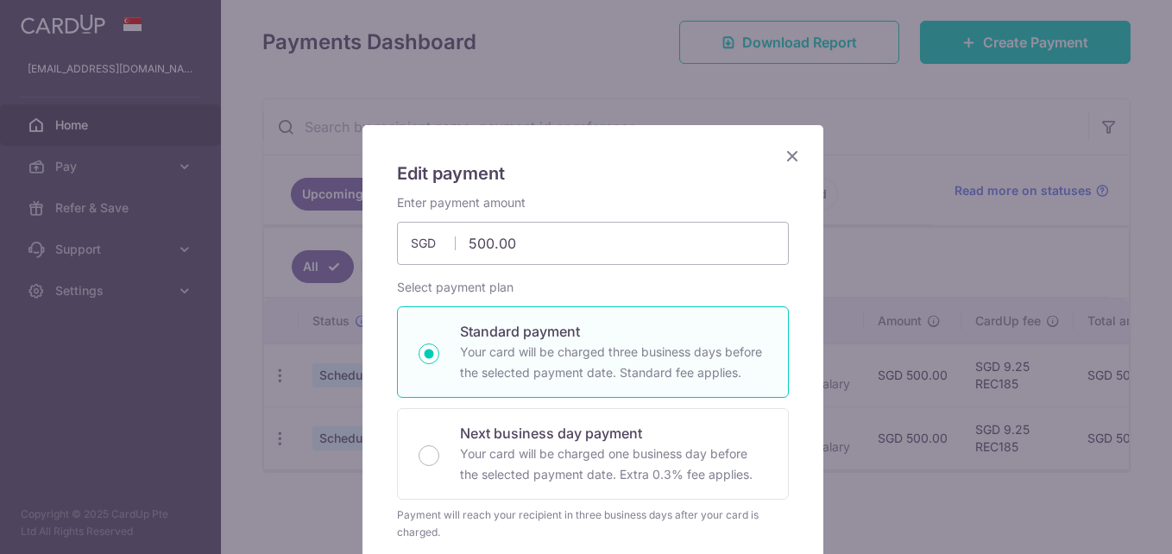
scroll to position [345, 0]
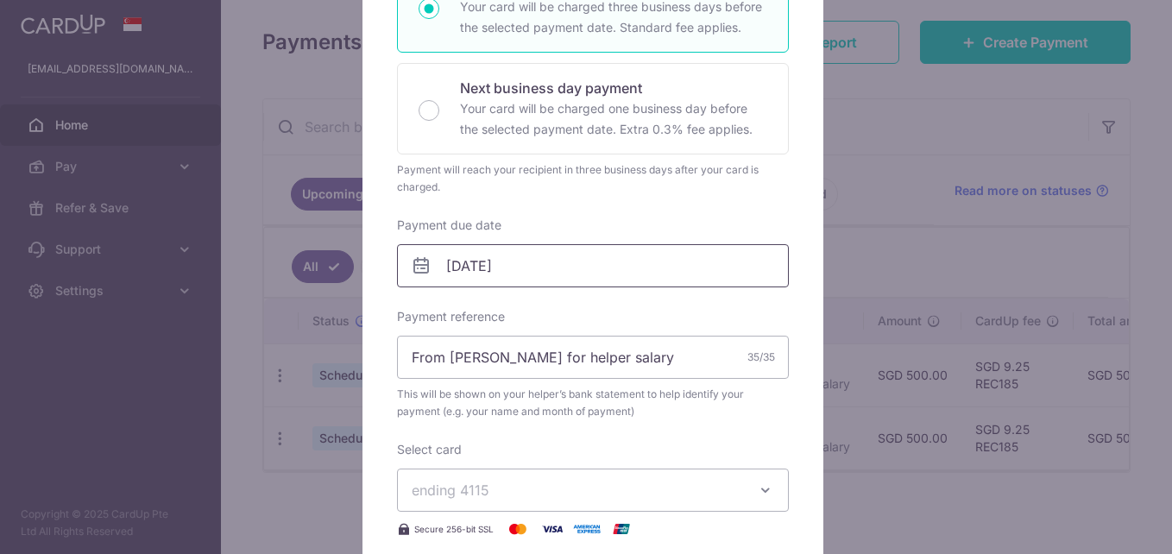
click at [481, 267] on input "08/10/2025" at bounding box center [593, 265] width 392 height 43
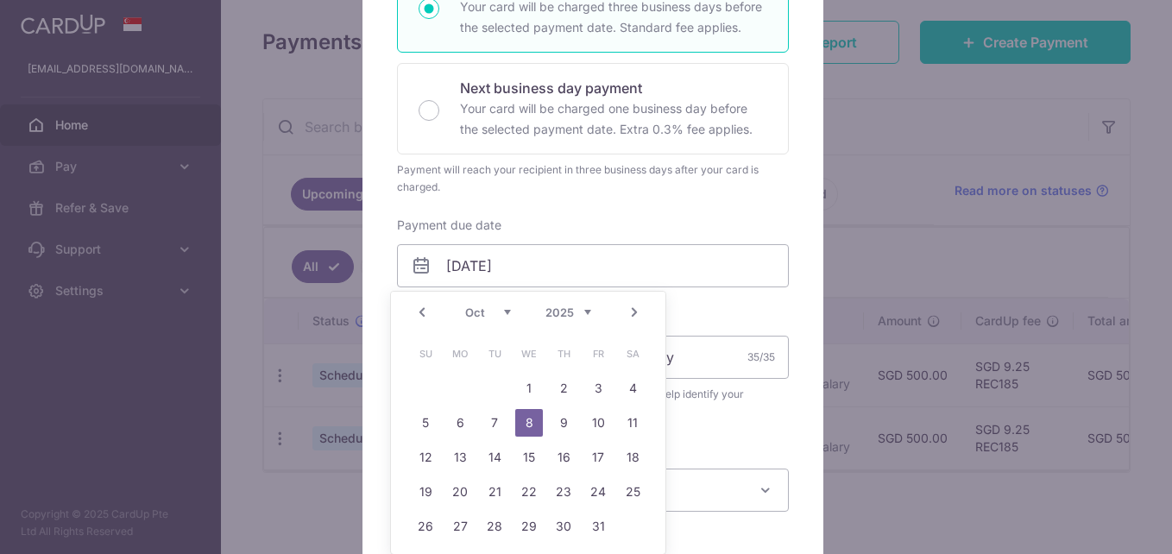
click at [509, 309] on select "Sep Oct Nov Dec" at bounding box center [488, 313] width 46 height 14
click at [428, 309] on link "Prev" at bounding box center [422, 312] width 21 height 21
click at [419, 308] on link "Prev" at bounding box center [422, 312] width 21 height 21
click at [508, 308] on select "Sep Oct Nov Dec" at bounding box center [488, 313] width 46 height 14
click at [526, 390] on link "3" at bounding box center [529, 389] width 28 height 28
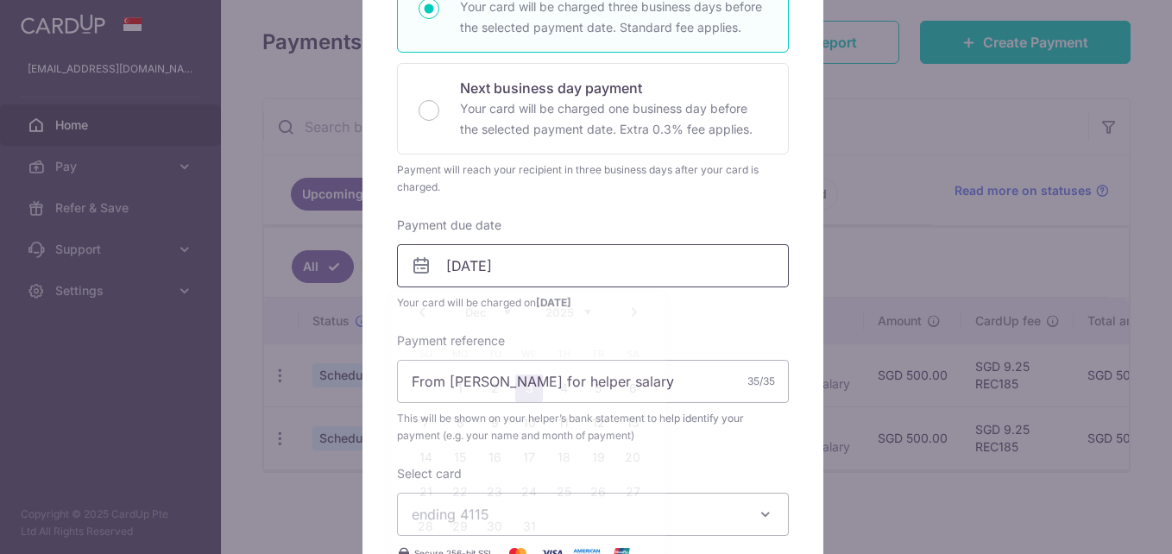
click at [477, 263] on input "03/12/2025" at bounding box center [593, 265] width 392 height 43
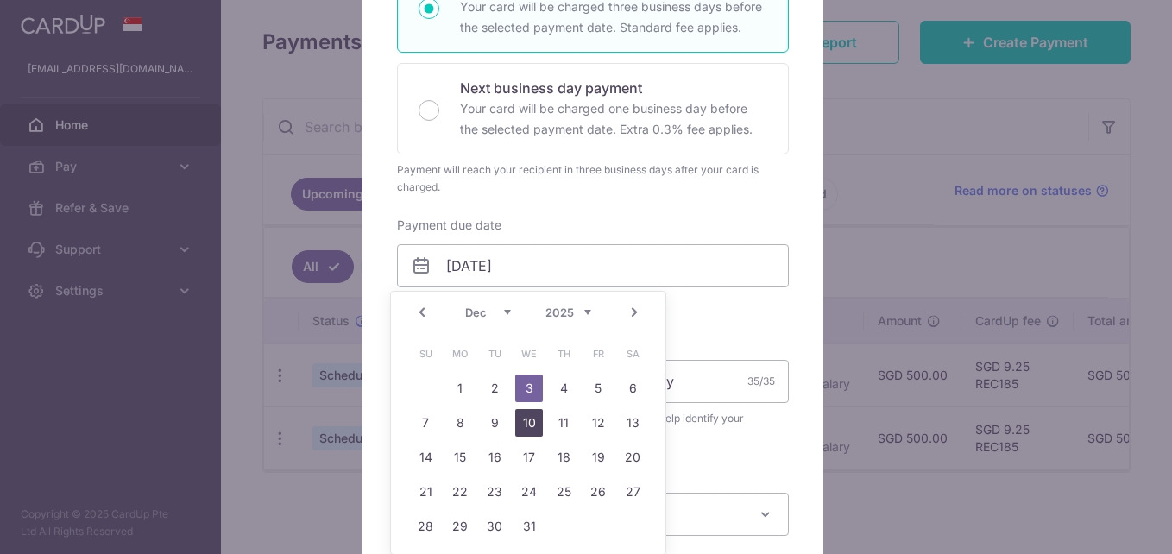
click at [528, 419] on link "10" at bounding box center [529, 423] width 28 height 28
type input "[DATE]"
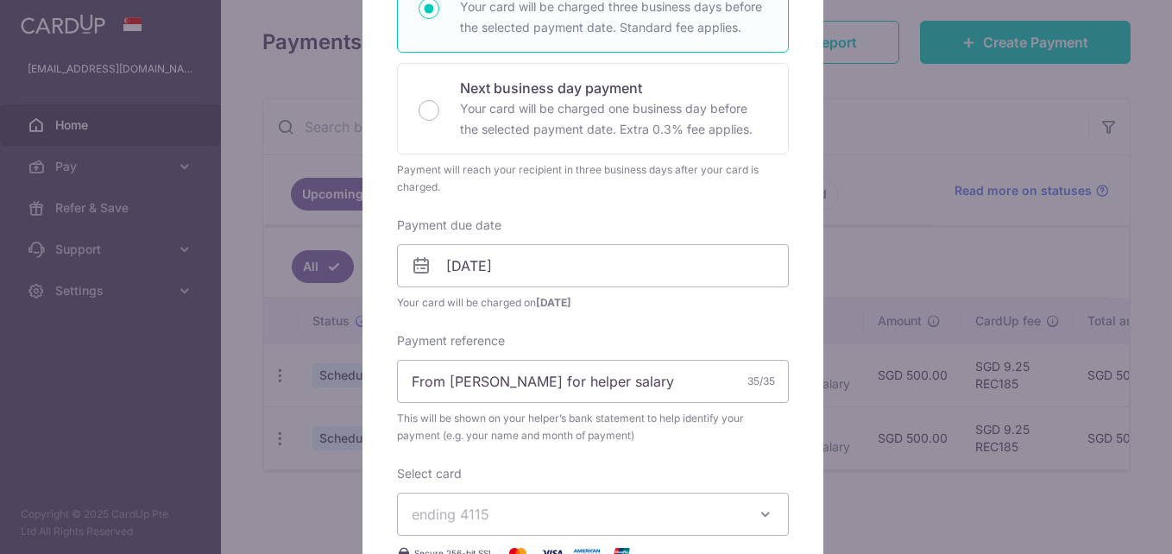
scroll to position [690, 0]
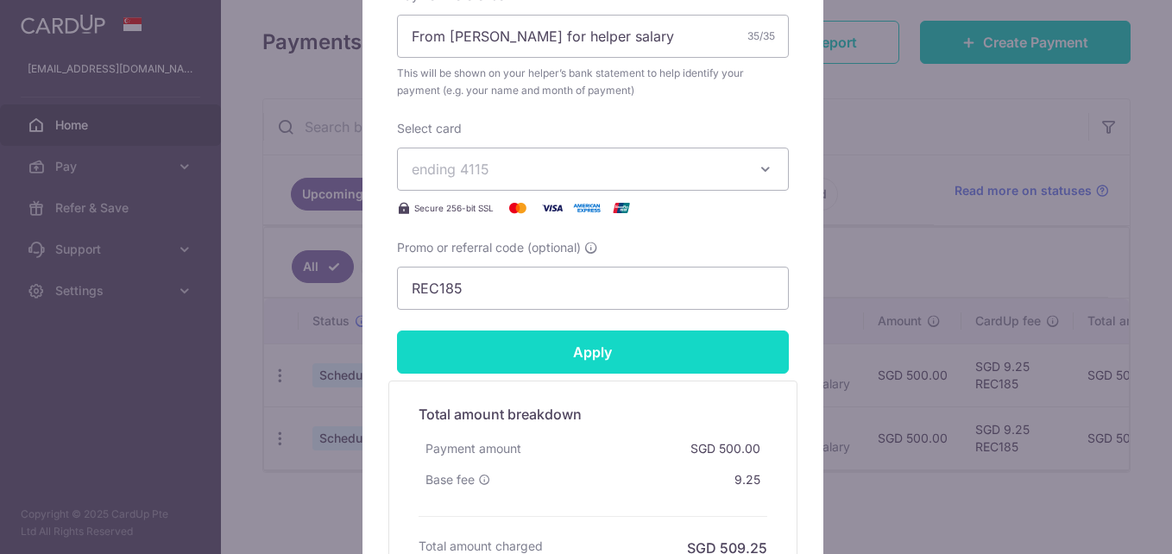
click at [606, 357] on input "Apply" at bounding box center [593, 352] width 392 height 43
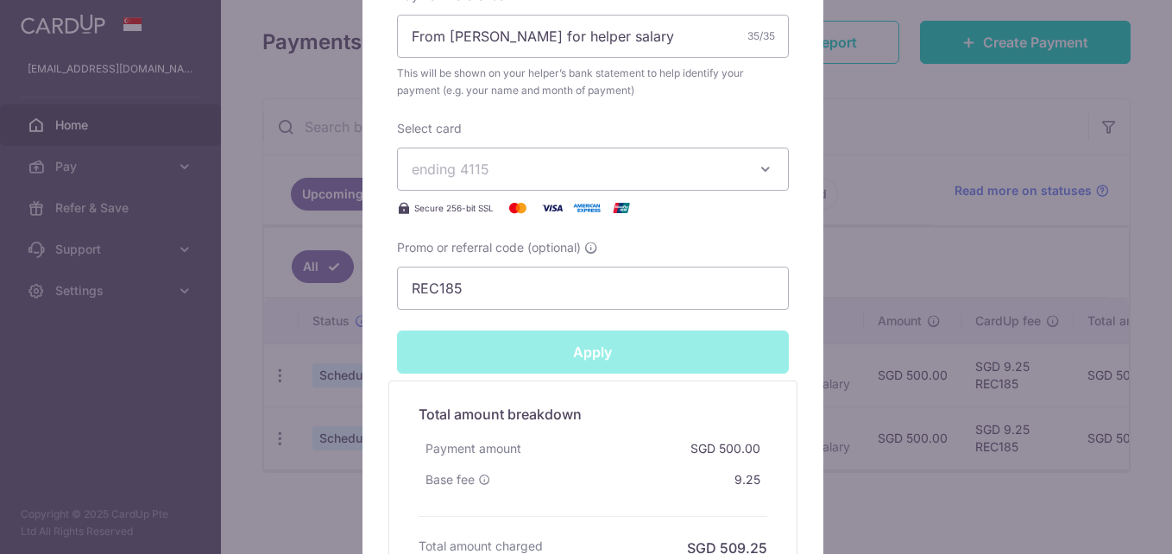
type input "Successfully Applied"
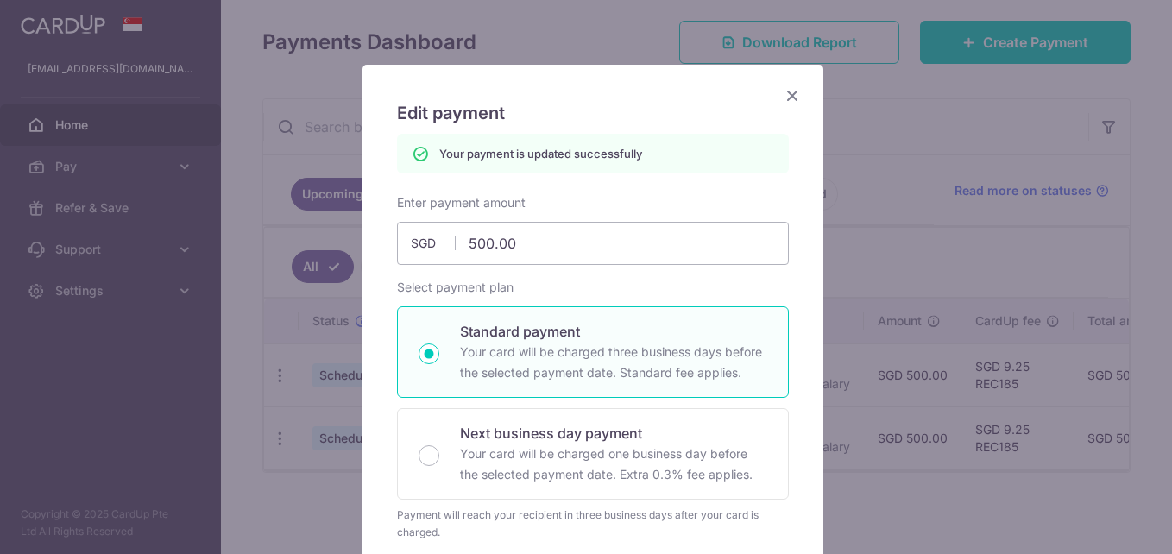
scroll to position [0, 0]
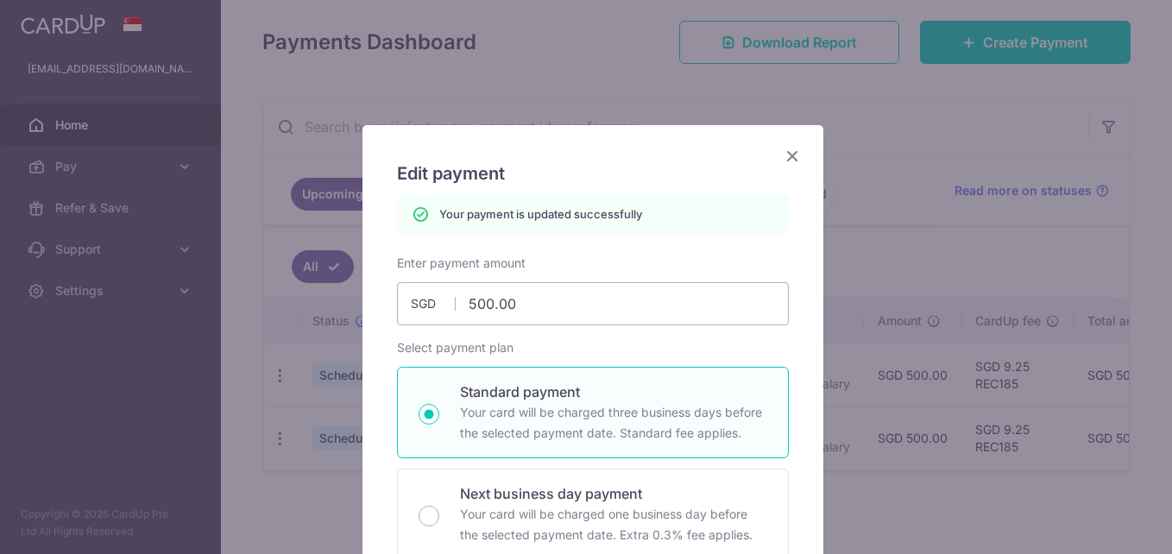
click at [784, 158] on icon "Close" at bounding box center [792, 156] width 21 height 22
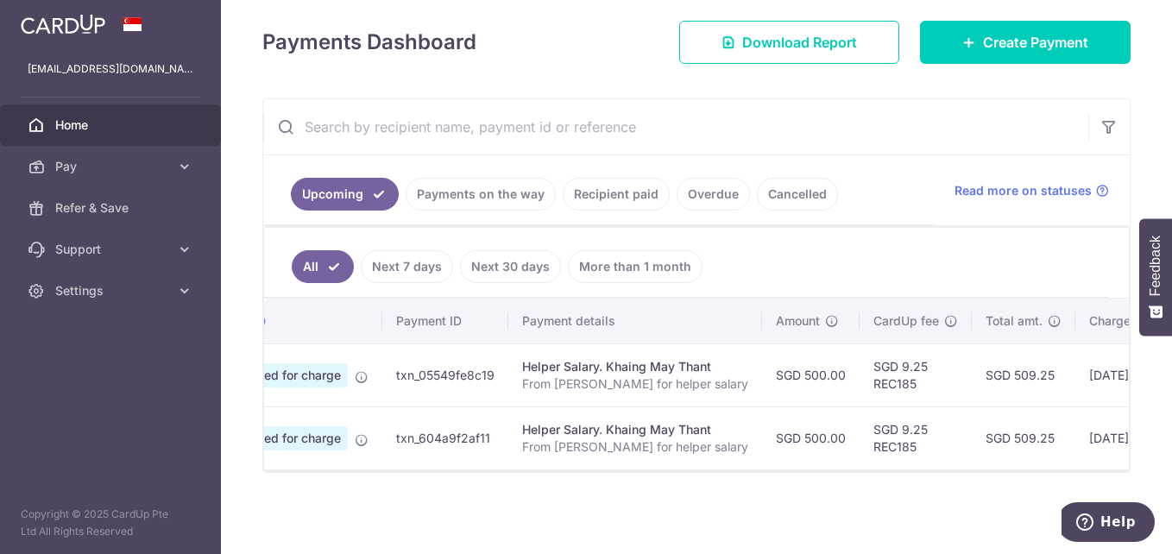
scroll to position [0, 71]
